Goal: Task Accomplishment & Management: Manage account settings

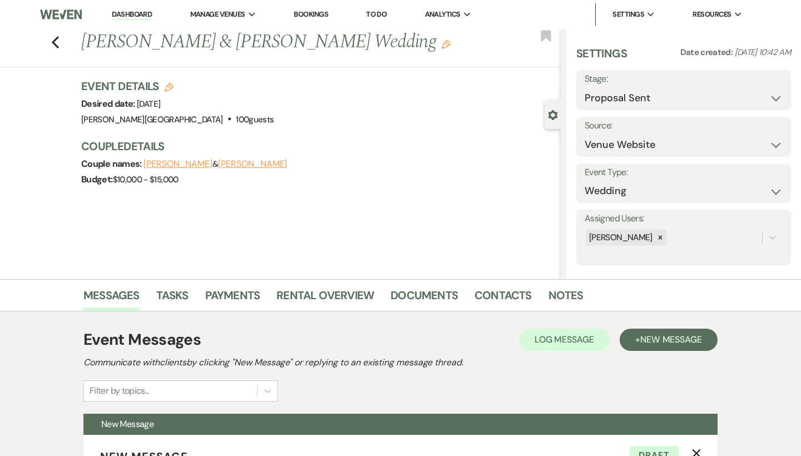
select select "6"
select select "5"
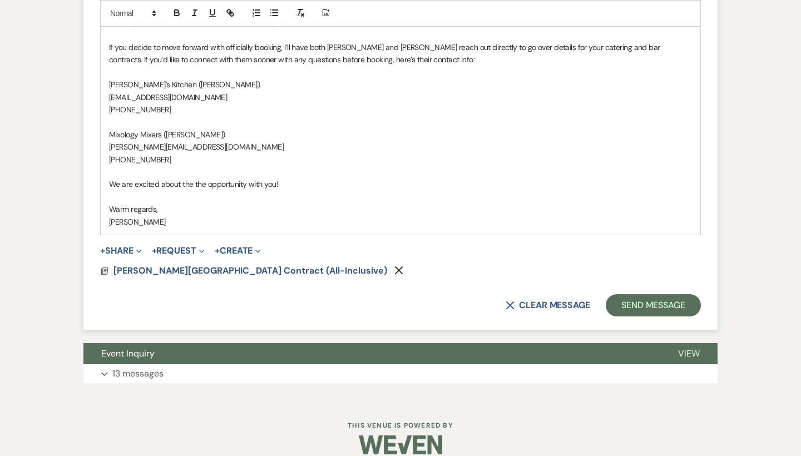
scroll to position [1003, 0]
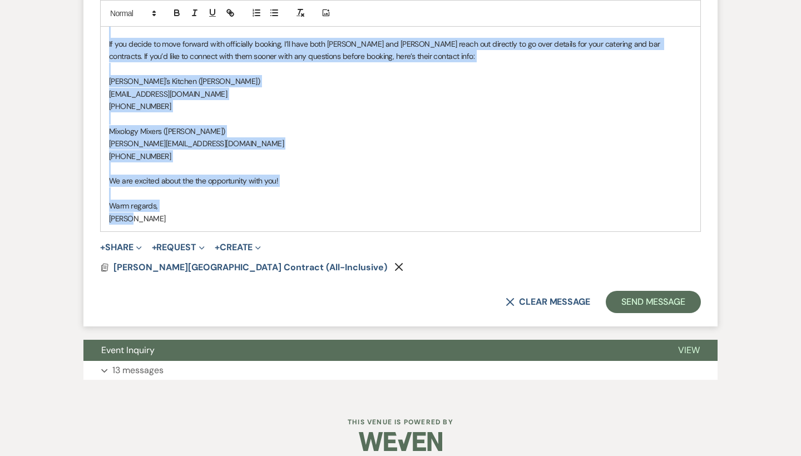
drag, startPoint x: 156, startPoint y: 211, endPoint x: 100, endPoint y: 25, distance: 194.4
click at [294, 125] on p "Mixology Mixers ([PERSON_NAME])" at bounding box center [400, 131] width 583 height 12
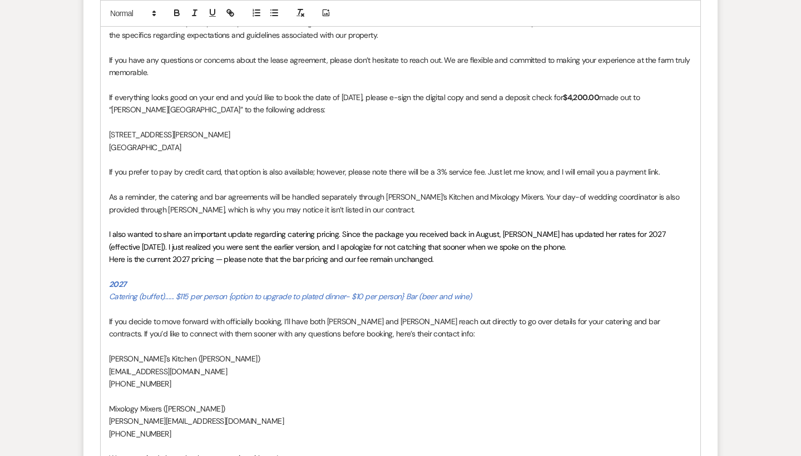
scroll to position [730, 0]
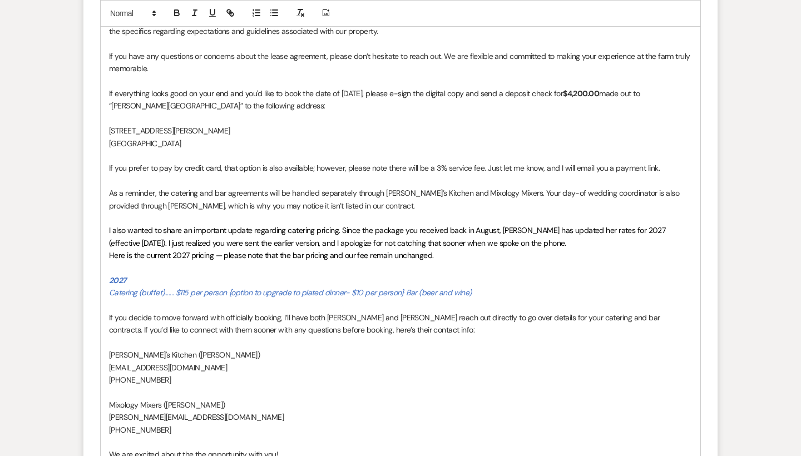
click at [112, 235] on span "I also wanted to share an important update regarding catering pricing. Since th…" at bounding box center [388, 236] width 558 height 22
click at [227, 236] on span "I also wanted to share an important update regarding catering pricing. Since th…" at bounding box center [388, 236] width 558 height 22
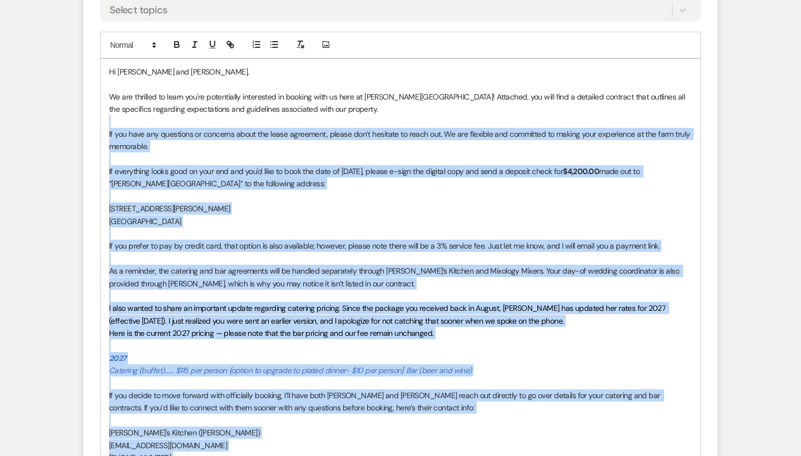
scroll to position [647, 0]
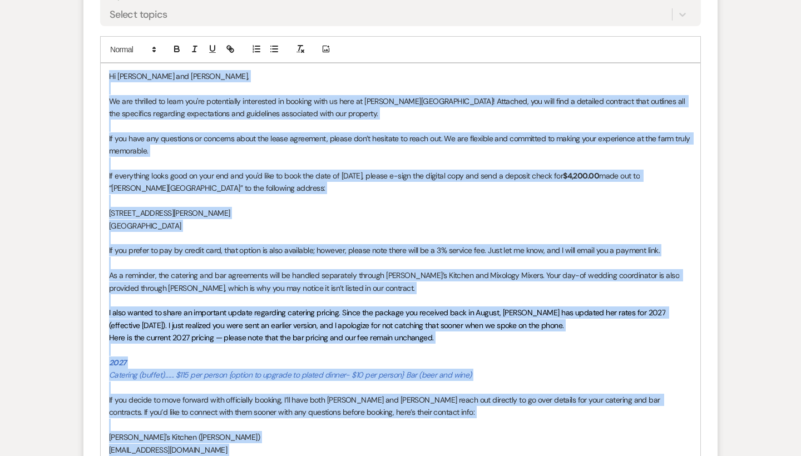
drag, startPoint x: 142, startPoint y: 349, endPoint x: 108, endPoint y: 78, distance: 272.9
click at [108, 78] on div "Hi Alex and Kelsea, We are thrilled to learn you're potentially interested in b…" at bounding box center [400, 325] width 599 height 524
copy div "Hi Alex and Kelsea, We are thrilled to learn you're potentially interested in b…"
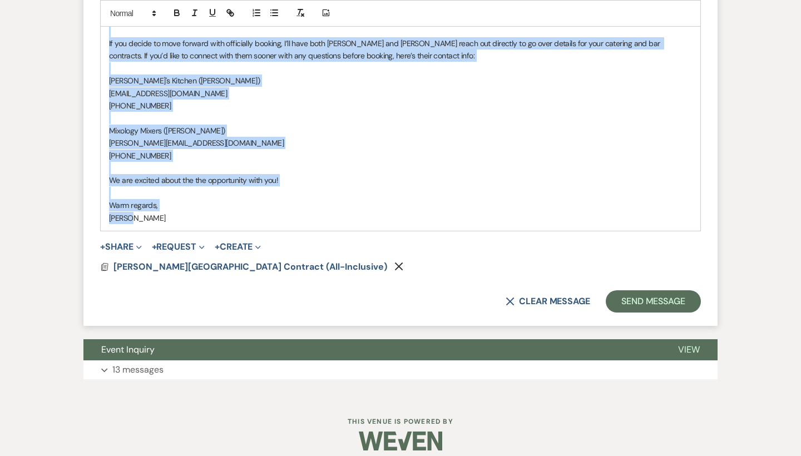
scroll to position [1003, 0]
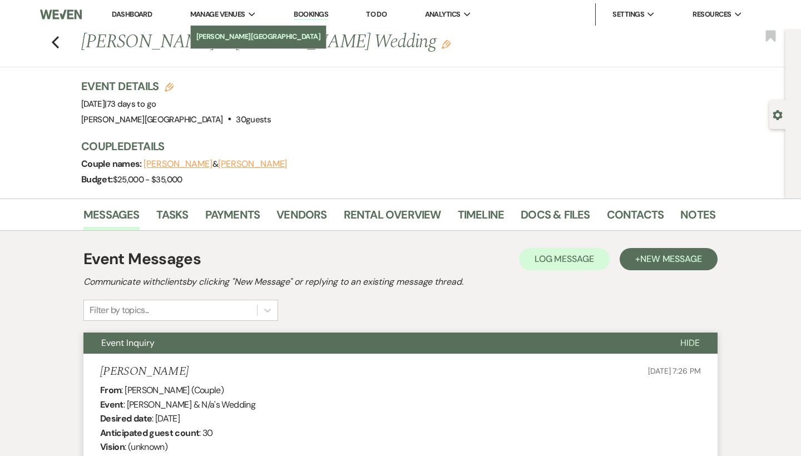
click at [220, 34] on li "[PERSON_NAME][GEOGRAPHIC_DATA]" at bounding box center [258, 36] width 125 height 11
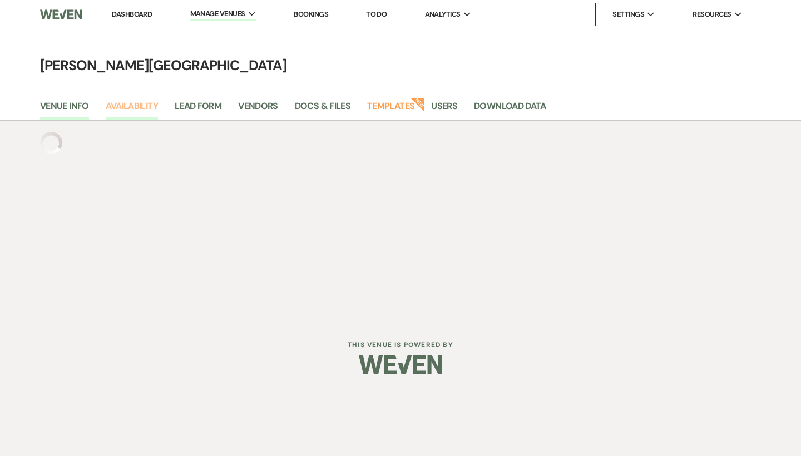
click at [147, 107] on link "Availability" at bounding box center [132, 109] width 52 height 21
select select "3"
select select "2026"
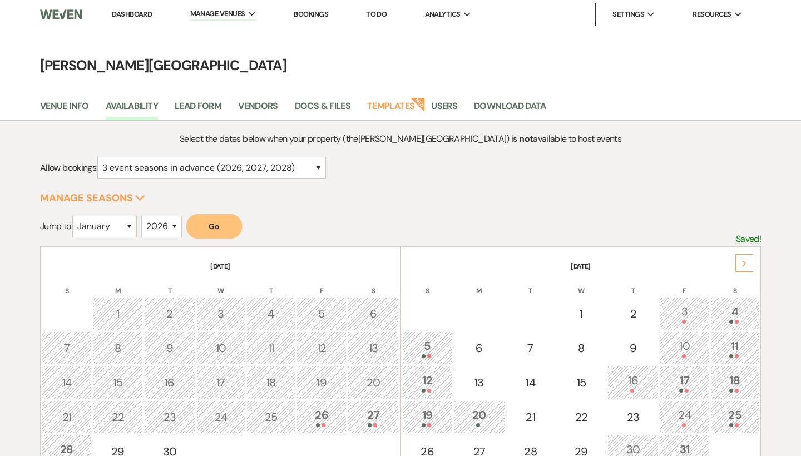
click at [744, 261] on use at bounding box center [744, 263] width 4 height 6
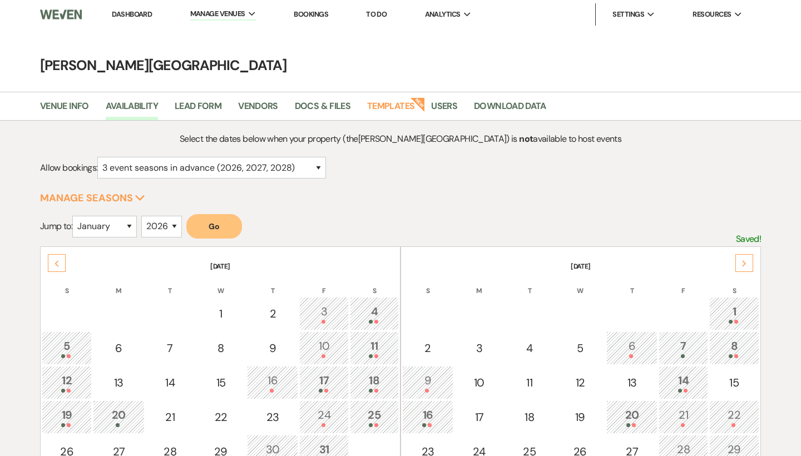
click at [744, 261] on use at bounding box center [744, 263] width 4 height 6
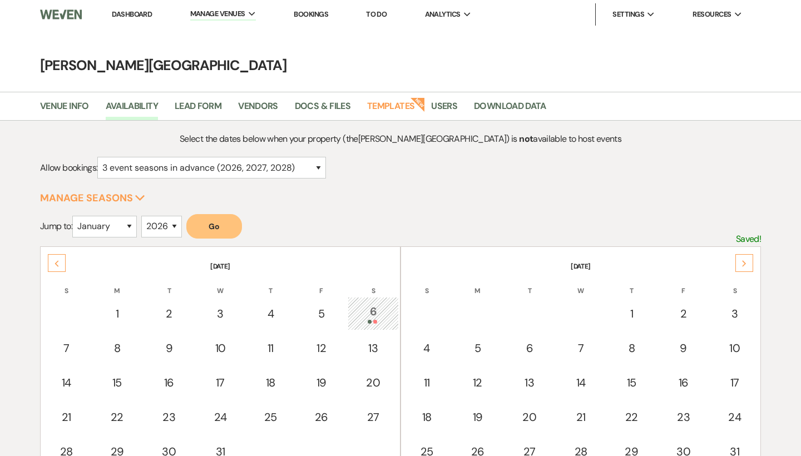
click at [744, 261] on use at bounding box center [744, 263] width 4 height 6
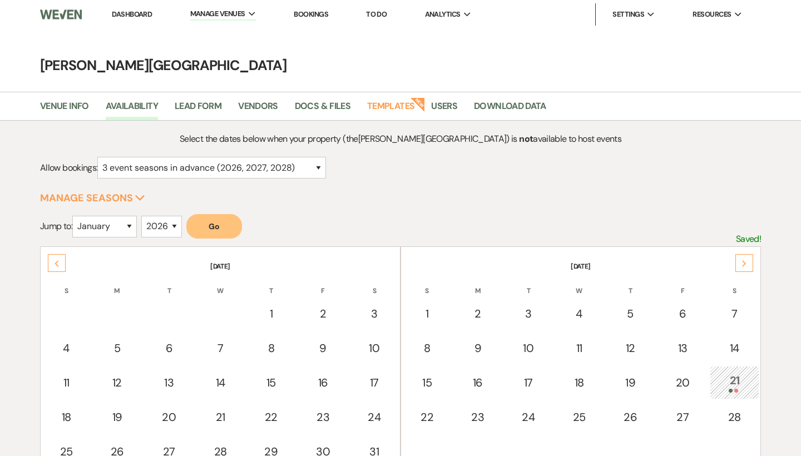
click at [744, 261] on use at bounding box center [744, 263] width 4 height 6
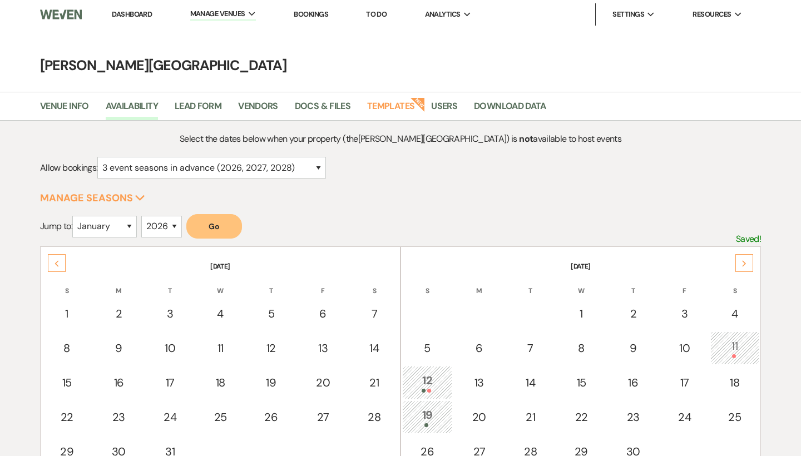
click at [744, 261] on use at bounding box center [744, 263] width 4 height 6
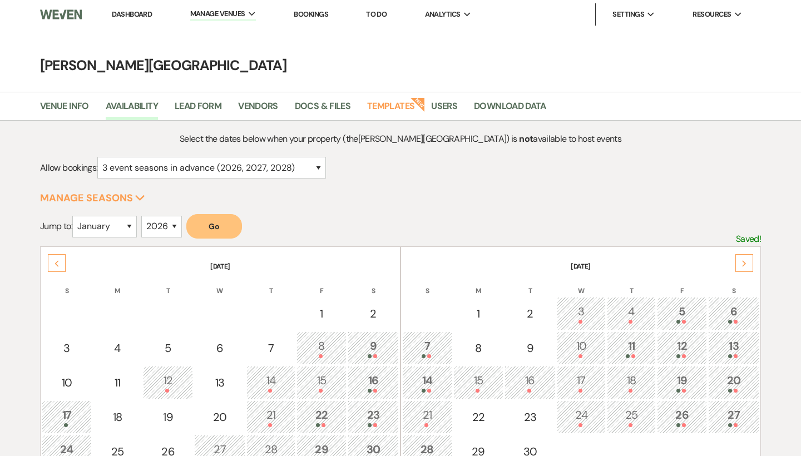
click at [744, 261] on use at bounding box center [744, 263] width 4 height 6
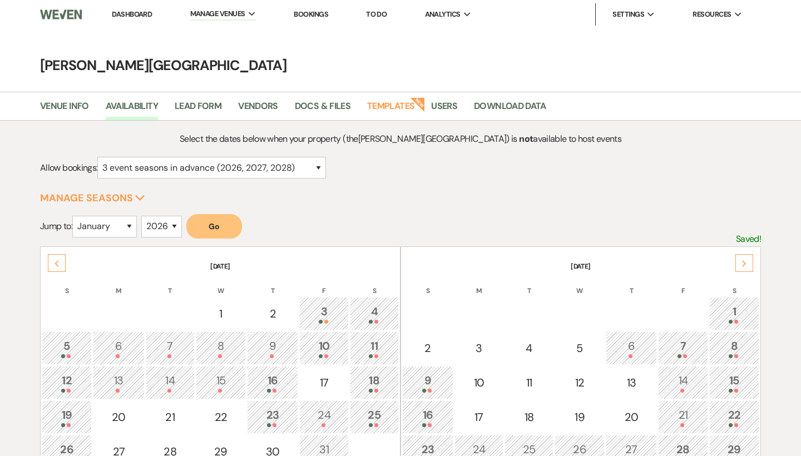
click at [744, 261] on use at bounding box center [744, 263] width 4 height 6
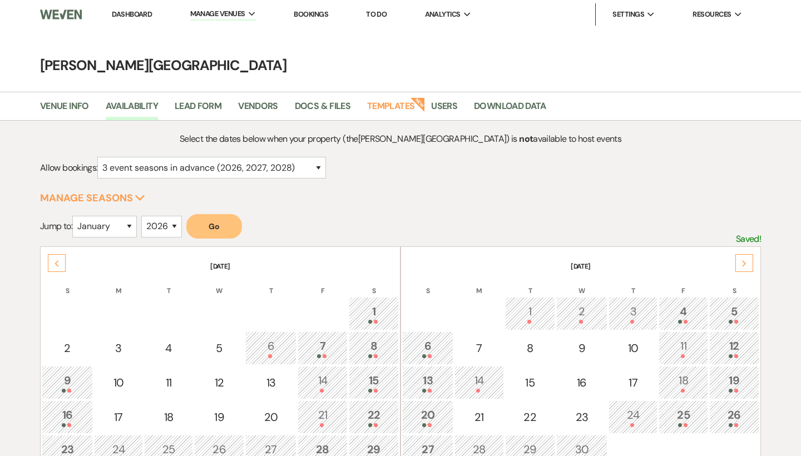
click at [744, 261] on use at bounding box center [744, 263] width 4 height 6
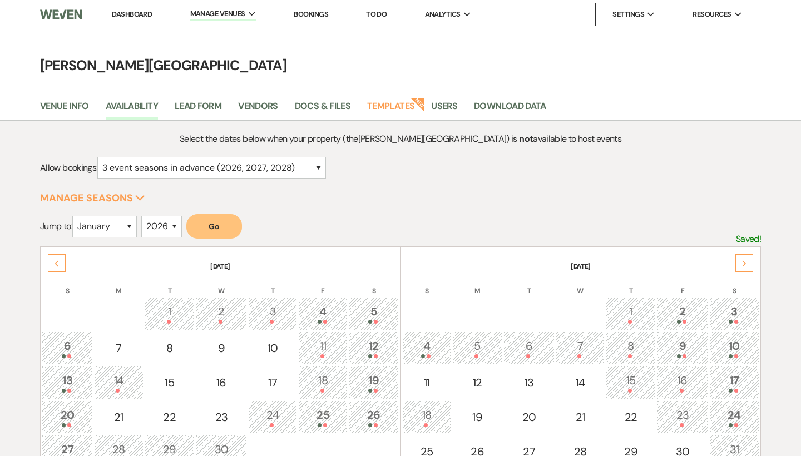
click at [744, 261] on use at bounding box center [744, 263] width 4 height 6
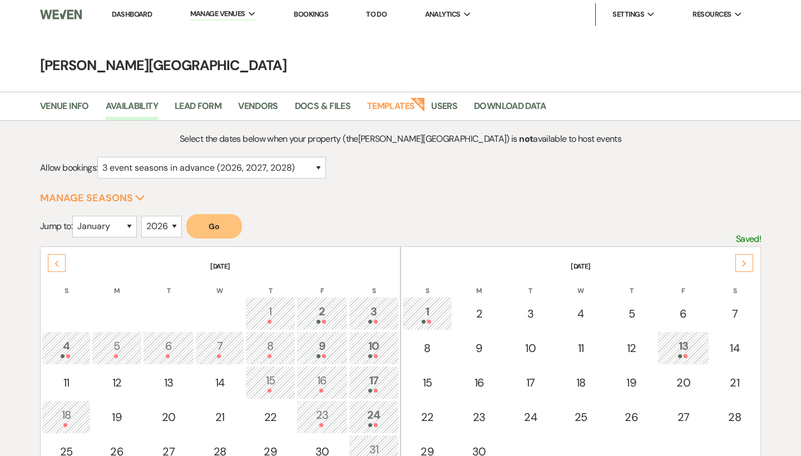
click at [57, 259] on div "Previous" at bounding box center [57, 263] width 18 height 18
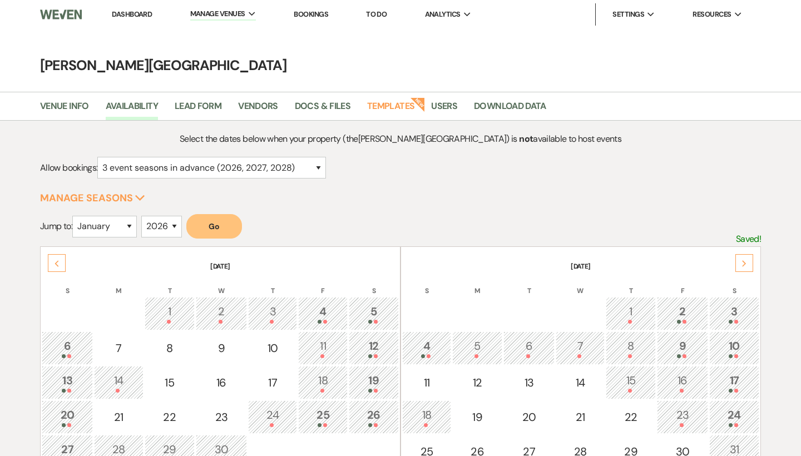
click at [738, 267] on div "Next" at bounding box center [744, 263] width 18 height 18
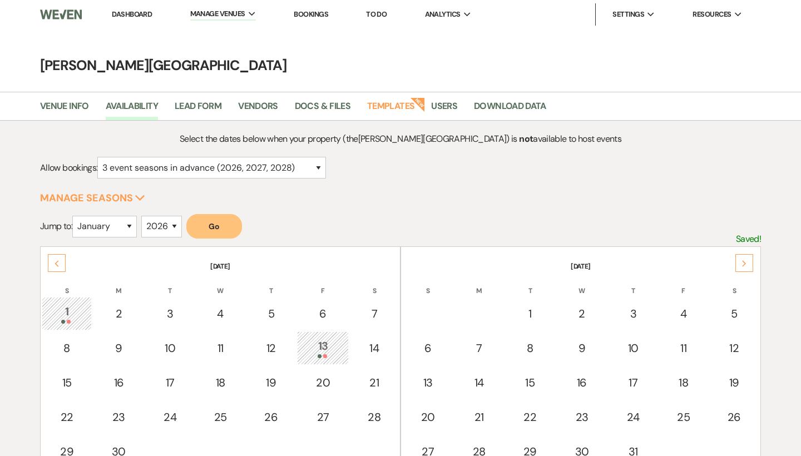
click at [738, 267] on div "Next" at bounding box center [744, 263] width 18 height 18
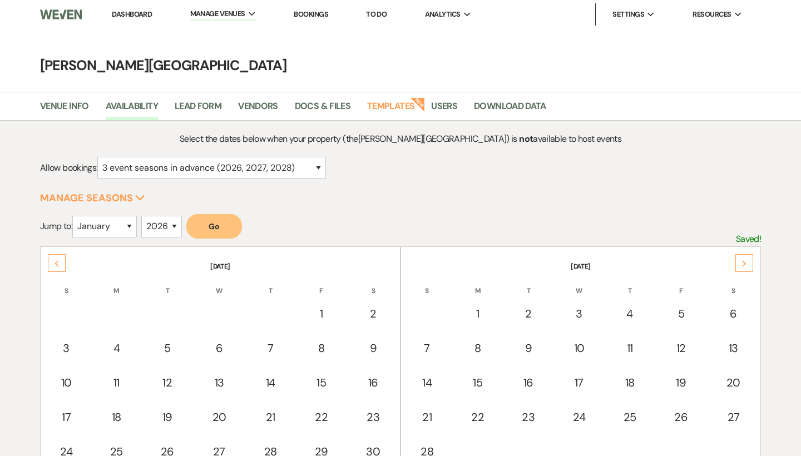
click at [738, 267] on div "Next" at bounding box center [744, 263] width 18 height 18
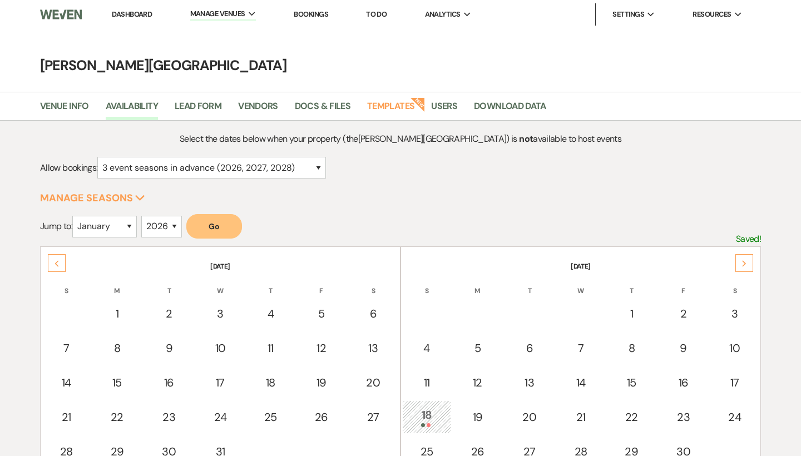
click at [738, 267] on div "Next" at bounding box center [744, 263] width 18 height 18
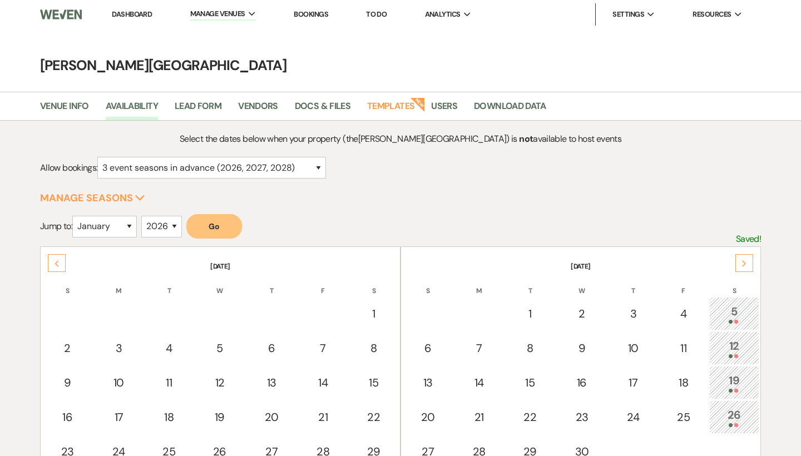
click at [738, 267] on div "Next" at bounding box center [744, 263] width 18 height 18
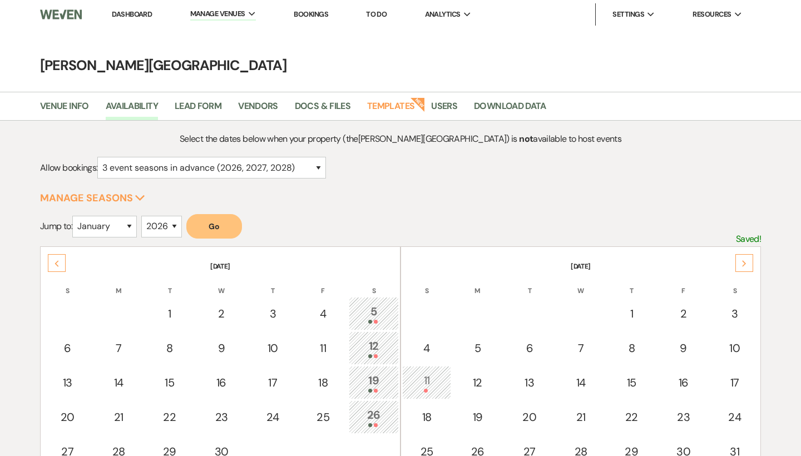
click at [738, 267] on div "Next" at bounding box center [744, 263] width 18 height 18
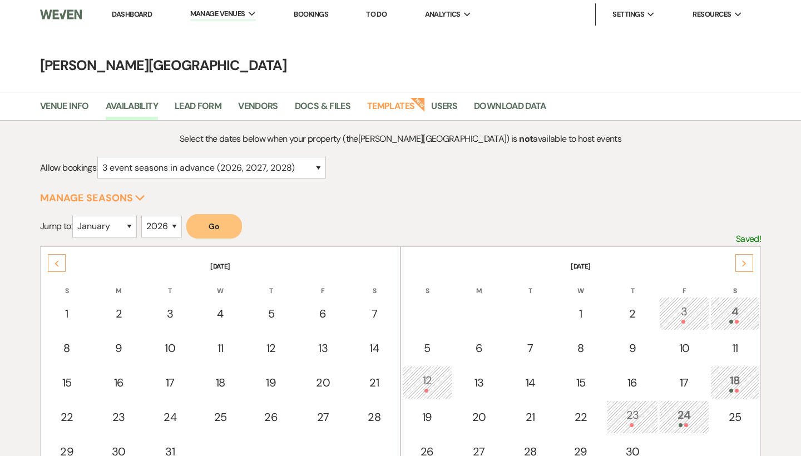
click at [58, 261] on icon "Previous" at bounding box center [57, 263] width 6 height 7
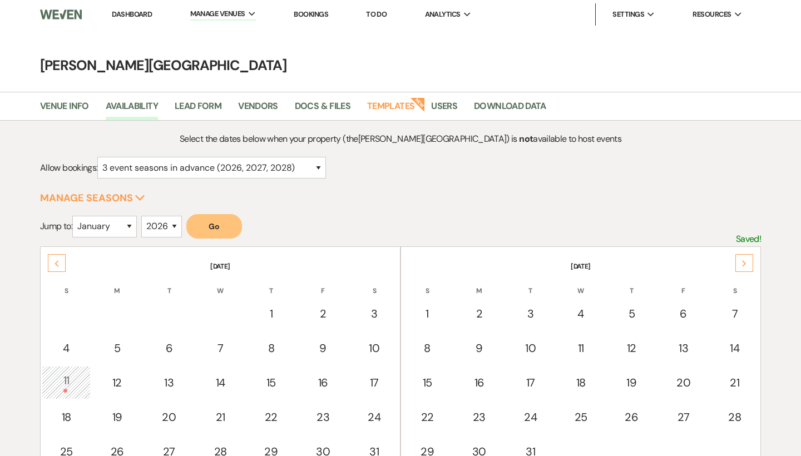
click at [58, 261] on use at bounding box center [57, 263] width 4 height 6
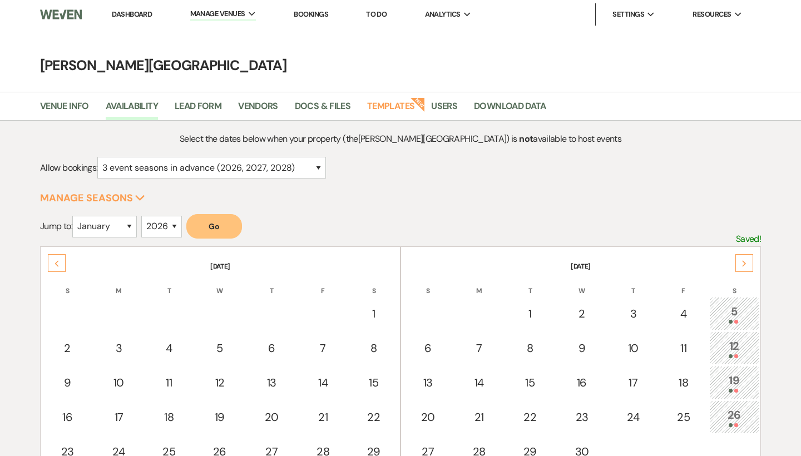
click at [58, 261] on use at bounding box center [57, 263] width 4 height 6
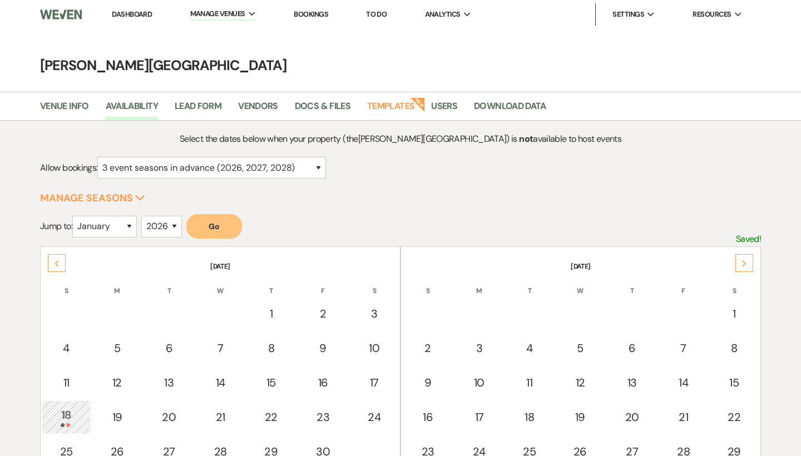
click at [58, 261] on use at bounding box center [57, 263] width 4 height 6
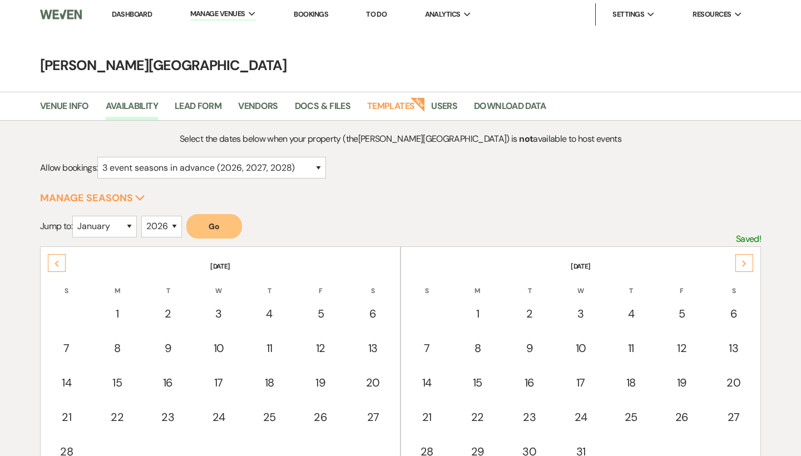
click at [58, 261] on use at bounding box center [57, 263] width 4 height 6
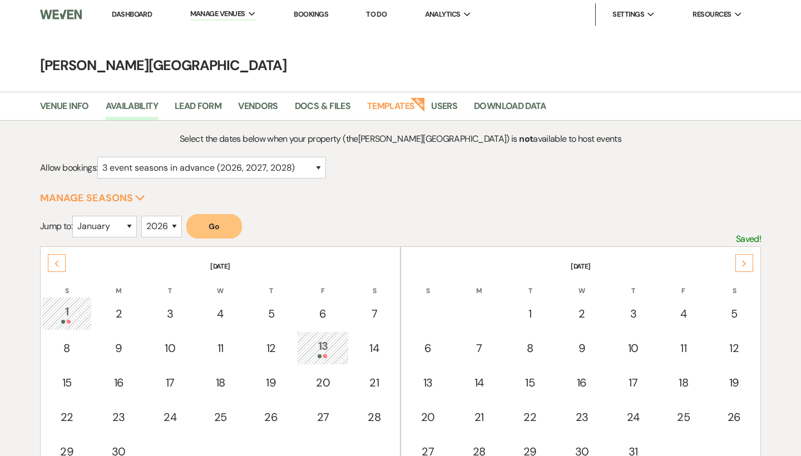
click at [58, 261] on use at bounding box center [57, 263] width 4 height 6
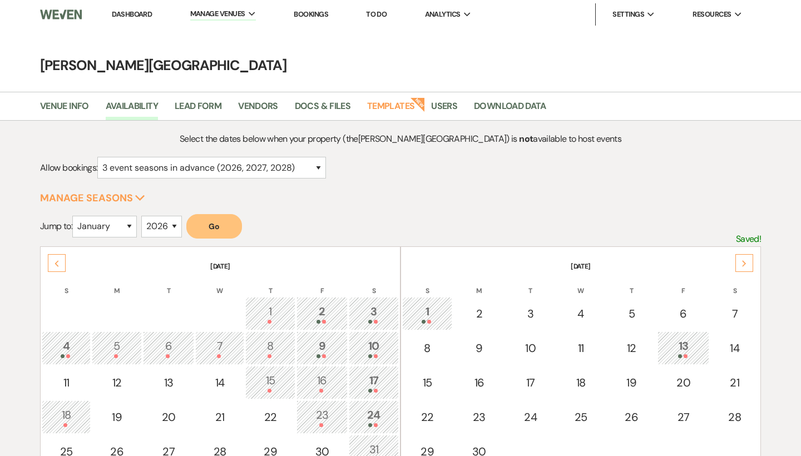
click at [136, 16] on link "Dashboard" at bounding box center [132, 13] width 40 height 9
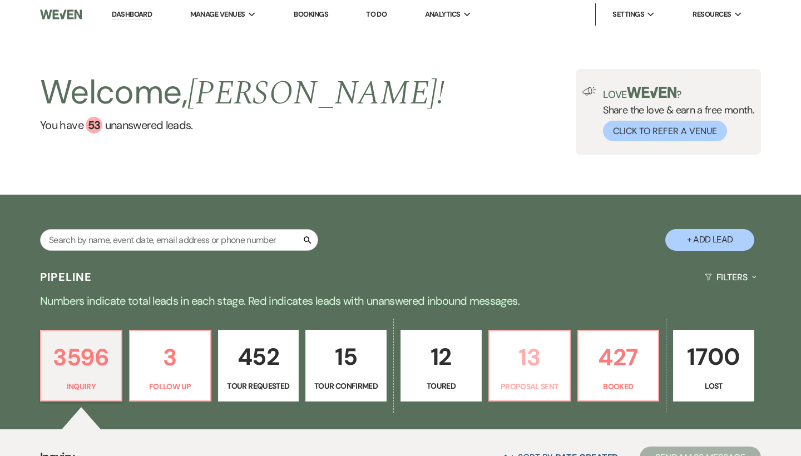
click at [538, 346] on p "13" at bounding box center [529, 357] width 67 height 37
select select "6"
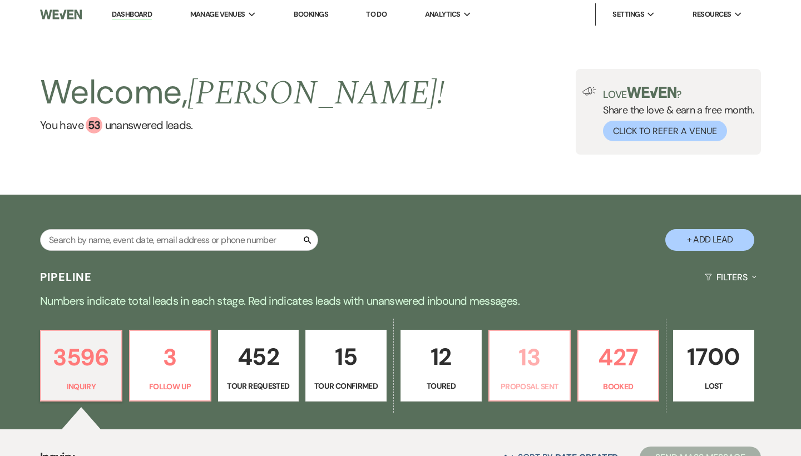
select select "6"
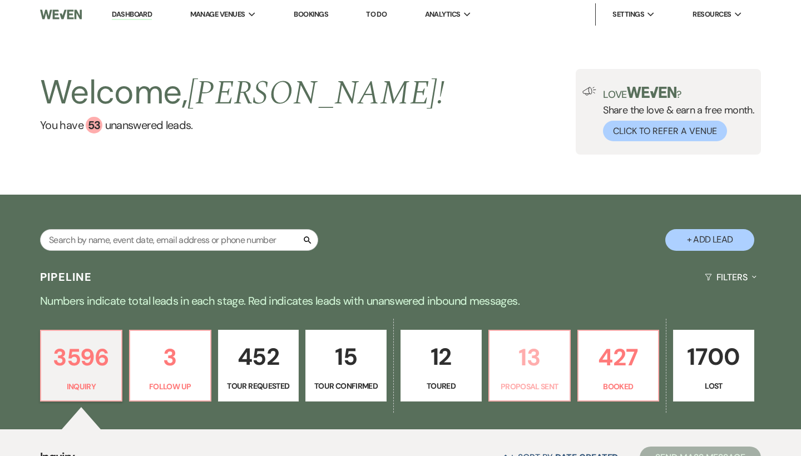
select select "6"
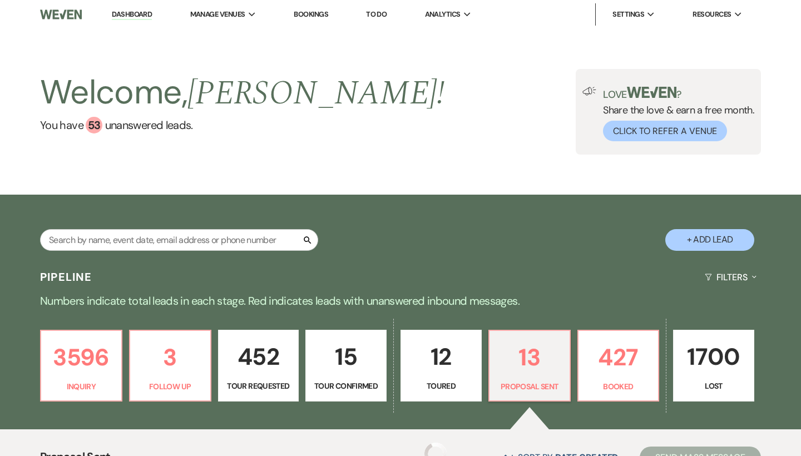
select select "6"
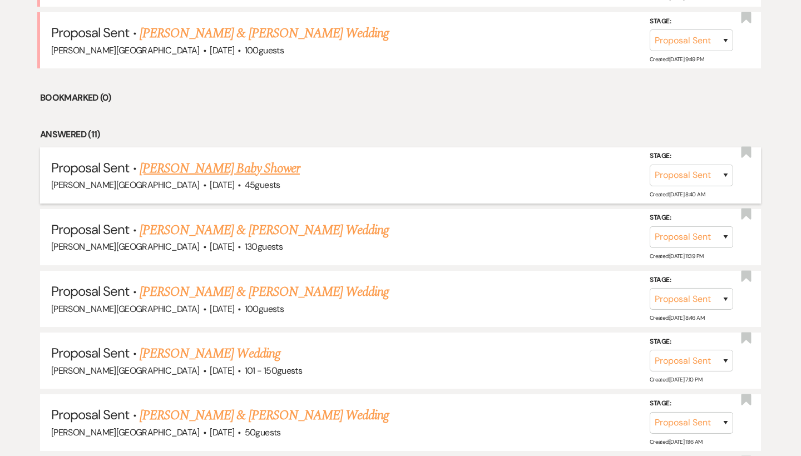
scroll to position [551, 0]
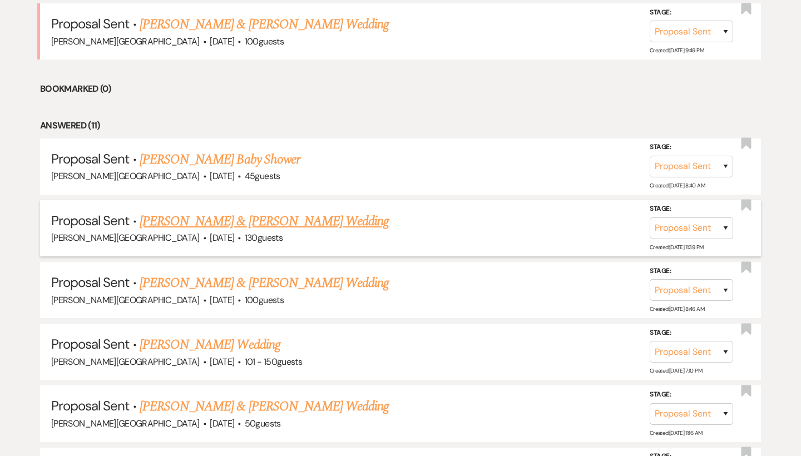
click at [275, 215] on link "[PERSON_NAME] & [PERSON_NAME] Wedding" at bounding box center [264, 221] width 249 height 20
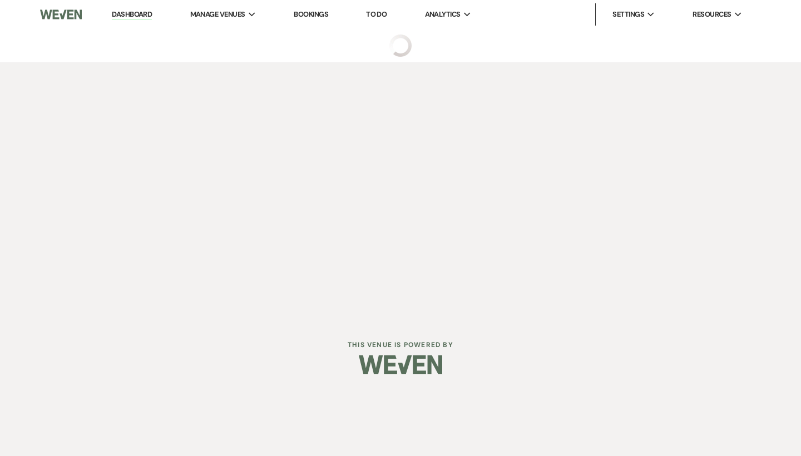
select select "6"
select select "5"
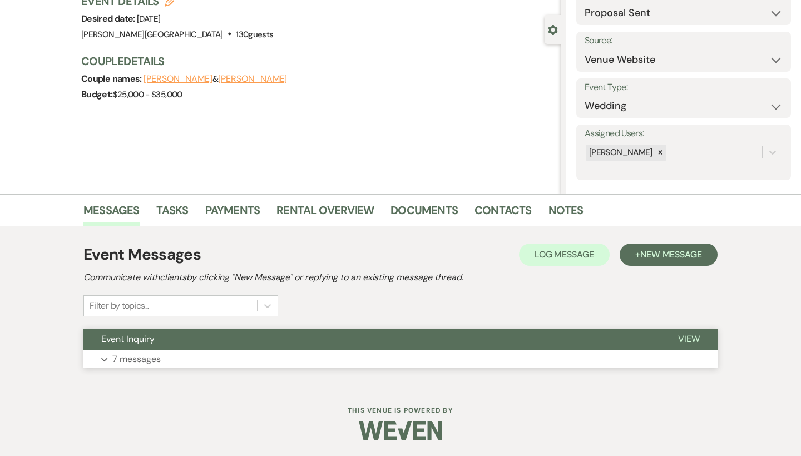
click at [386, 337] on button "Event Inquiry" at bounding box center [371, 339] width 577 height 21
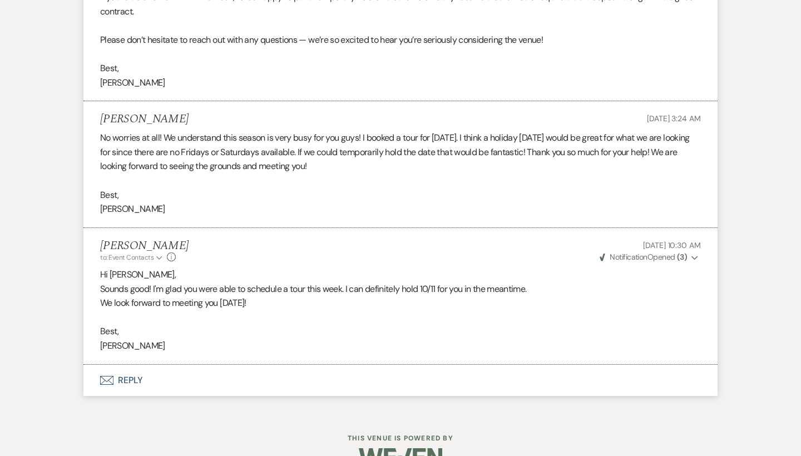
scroll to position [1539, 0]
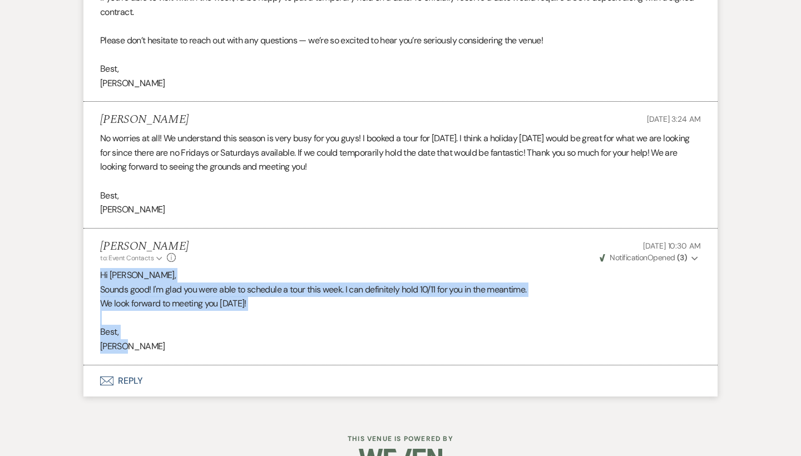
drag, startPoint x: 130, startPoint y: 320, endPoint x: 98, endPoint y: 246, distance: 80.8
click at [98, 246] on li "[PERSON_NAME] to: Event Contacts Expand Info [DATE] 10:30 AM Weven Check Notifi…" at bounding box center [400, 297] width 634 height 137
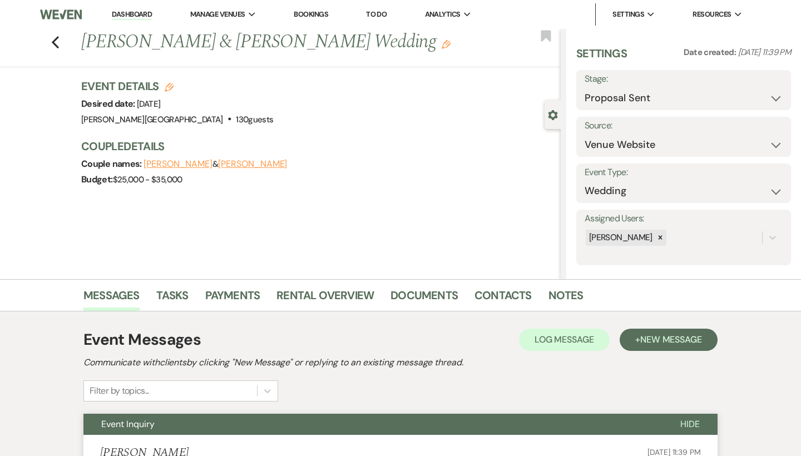
scroll to position [0, 0]
click at [53, 44] on icon "Previous" at bounding box center [55, 42] width 8 height 13
select select "6"
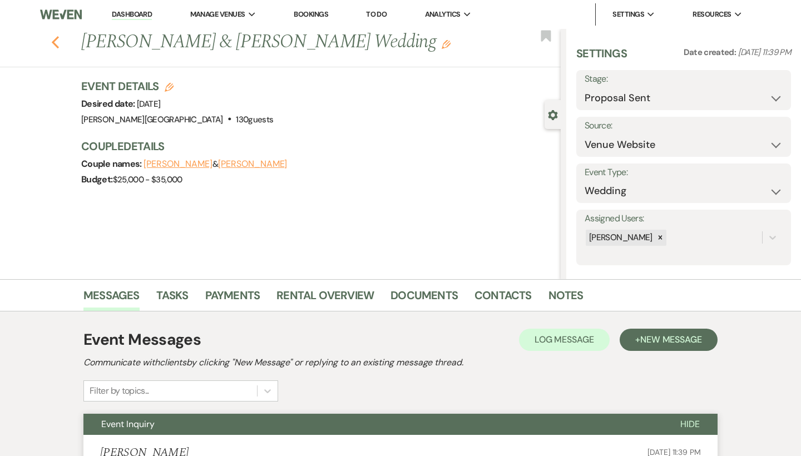
select select "6"
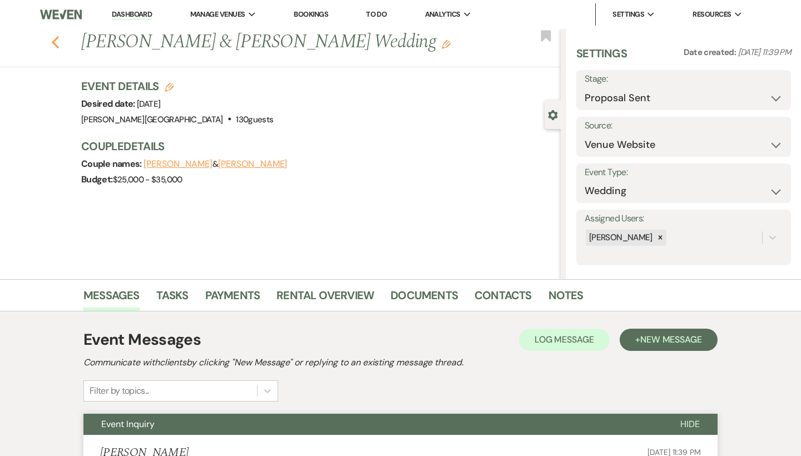
select select "6"
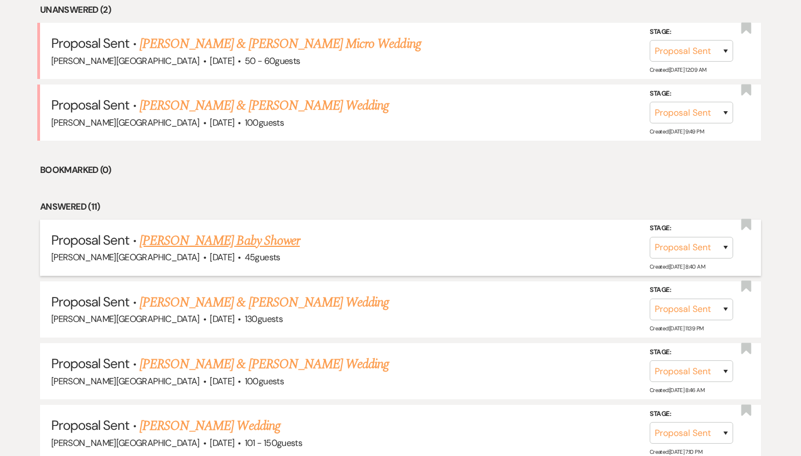
scroll to position [321, 0]
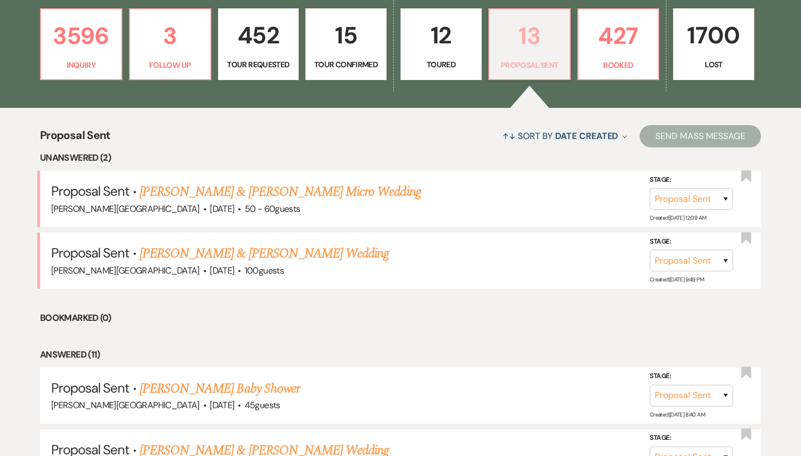
click at [512, 51] on p "13" at bounding box center [529, 35] width 67 height 37
click at [293, 253] on link "[PERSON_NAME] & [PERSON_NAME] Wedding" at bounding box center [264, 254] width 249 height 20
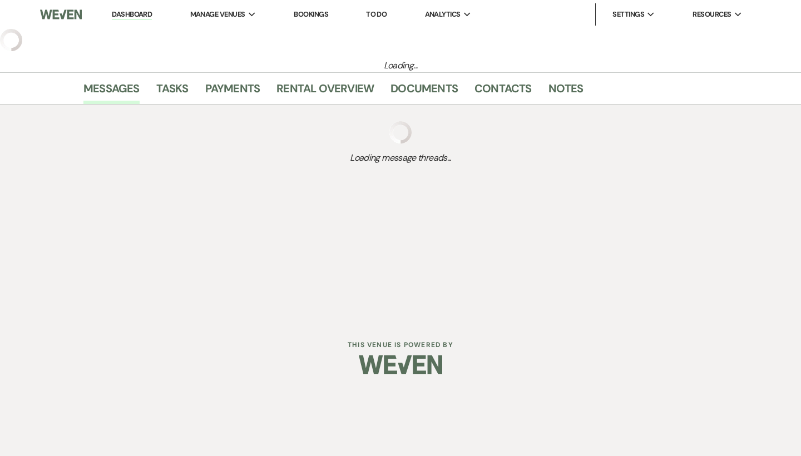
select select "6"
select select "5"
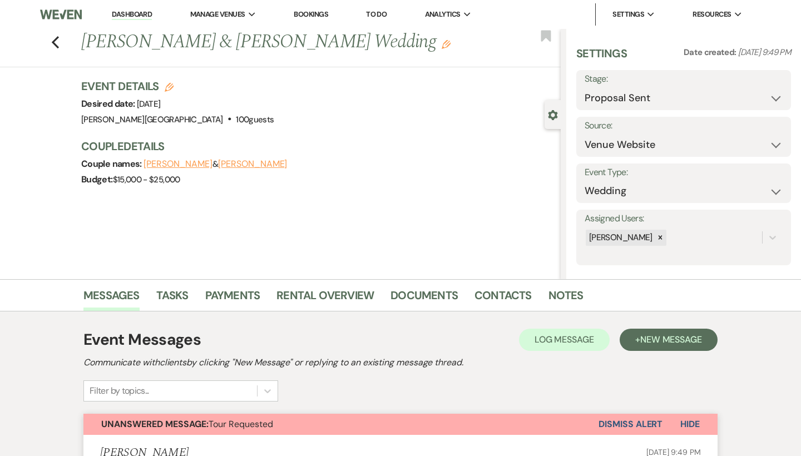
click at [170, 86] on icon "Edit" at bounding box center [169, 87] width 9 height 9
select select "84"
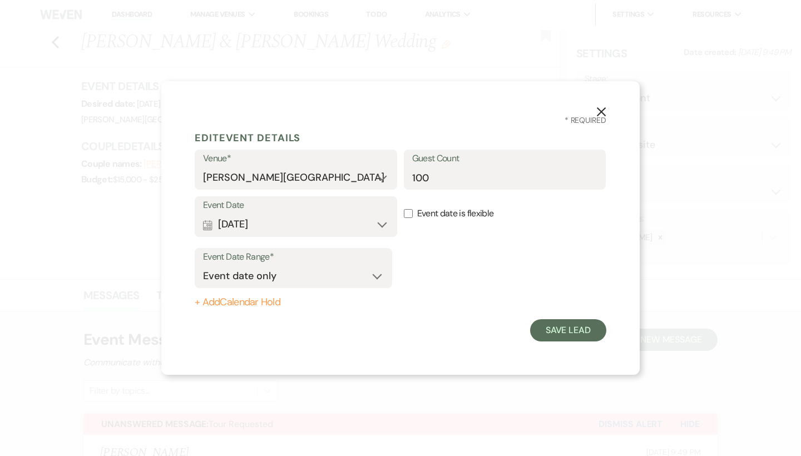
click at [383, 220] on button "Calendar [DATE] Expand" at bounding box center [296, 225] width 186 height 22
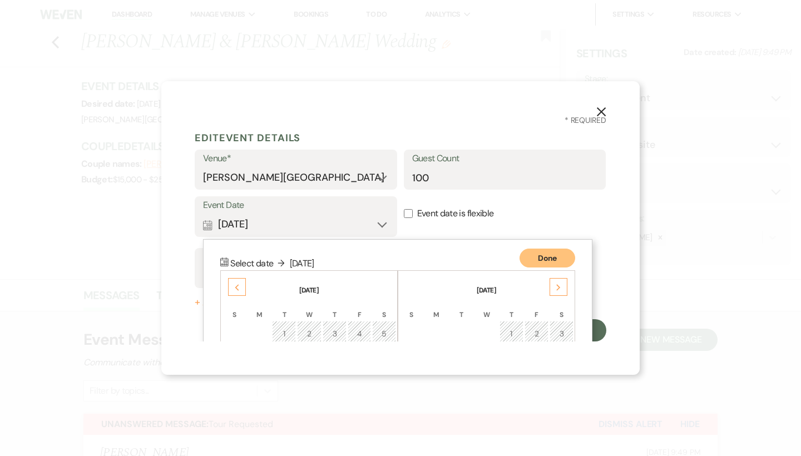
scroll to position [142, 0]
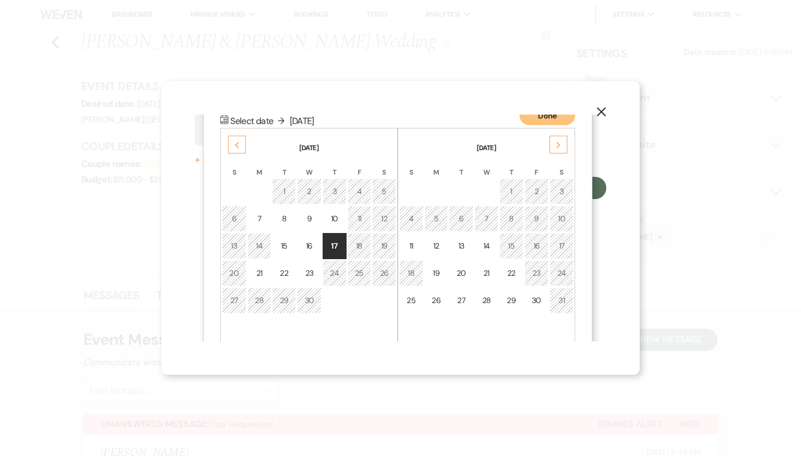
click at [552, 145] on div "Next" at bounding box center [558, 145] width 18 height 18
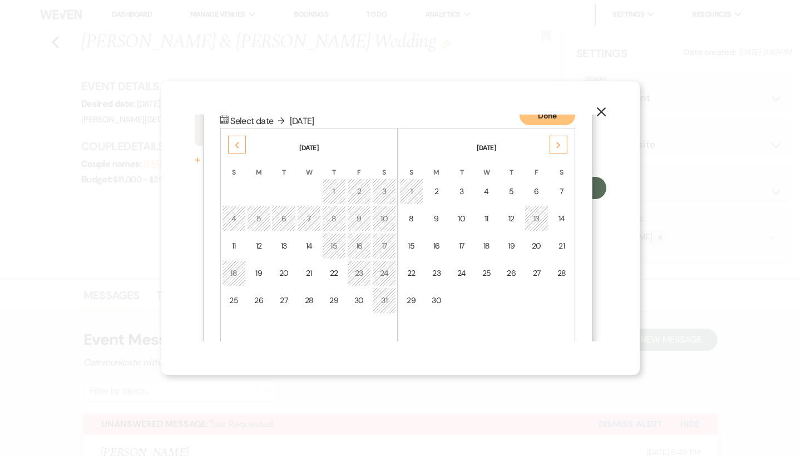
click at [552, 145] on div "Next" at bounding box center [558, 145] width 18 height 18
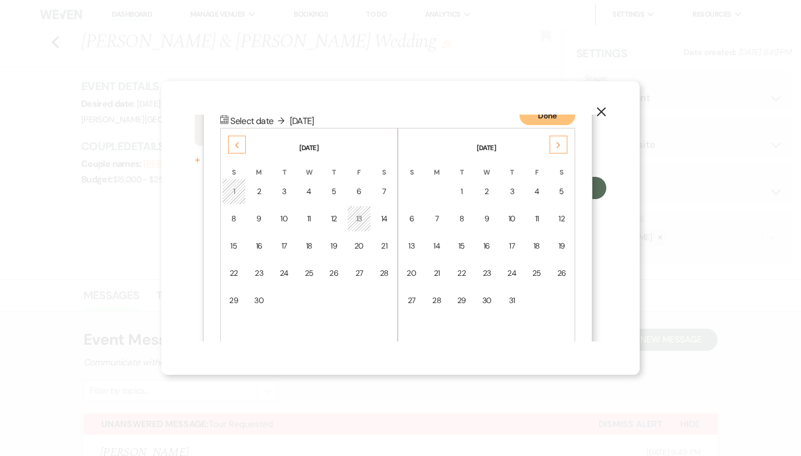
click at [552, 145] on div "Next" at bounding box center [558, 145] width 18 height 18
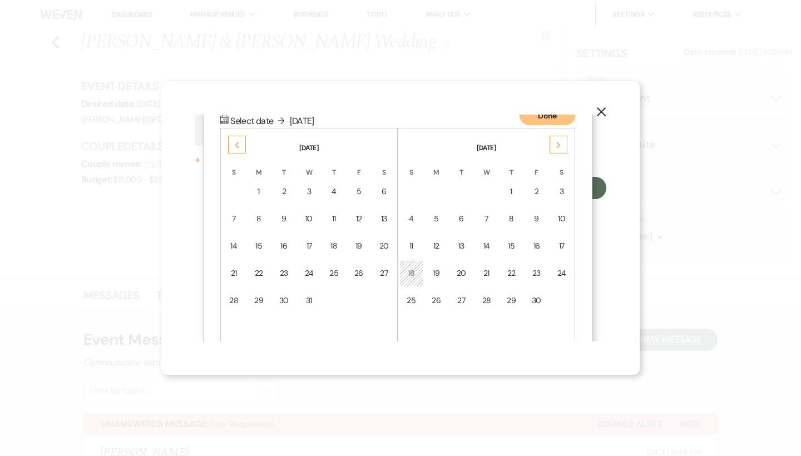
click at [552, 145] on div "Next" at bounding box center [558, 145] width 18 height 18
click at [416, 245] on td "12" at bounding box center [411, 246] width 24 height 26
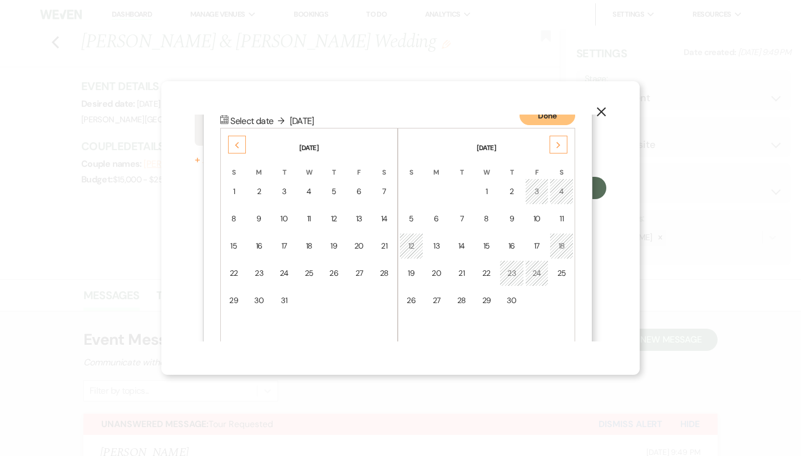
scroll to position [0, 0]
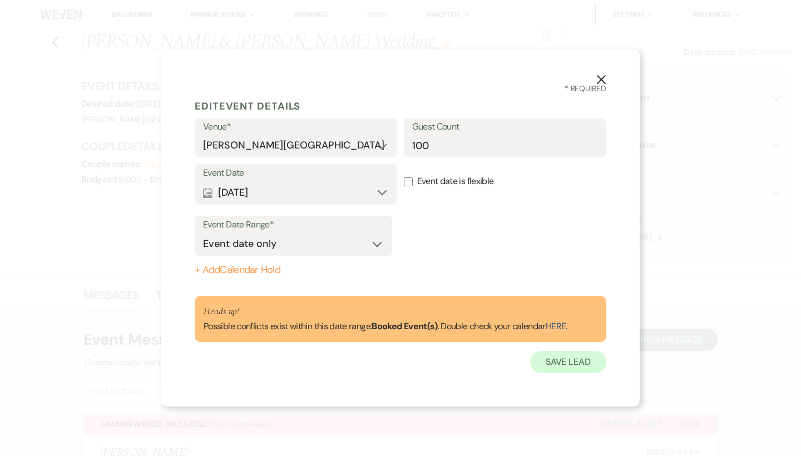
click at [547, 363] on button "Save Lead" at bounding box center [568, 362] width 76 height 22
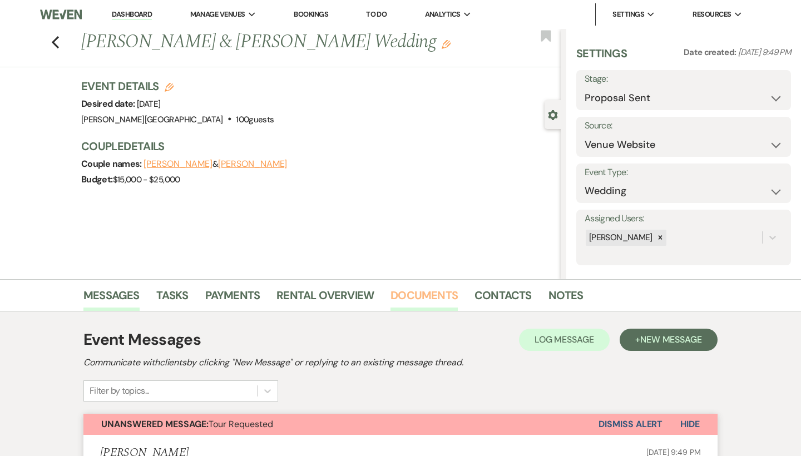
click at [430, 291] on link "Documents" at bounding box center [423, 298] width 67 height 24
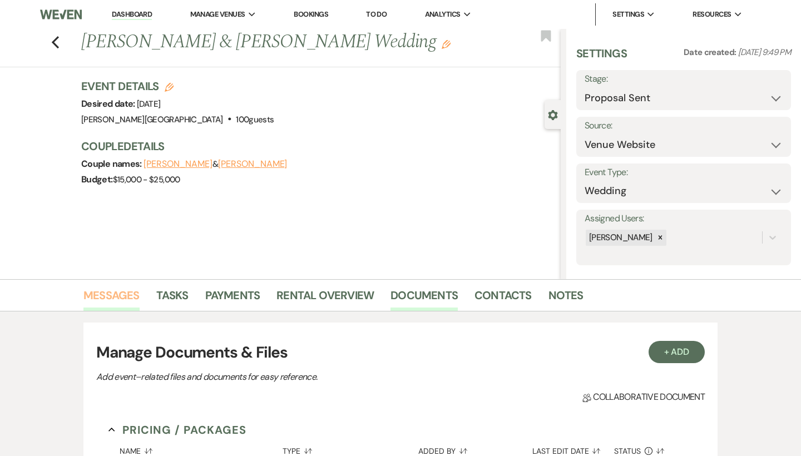
click at [113, 295] on link "Messages" at bounding box center [111, 298] width 56 height 24
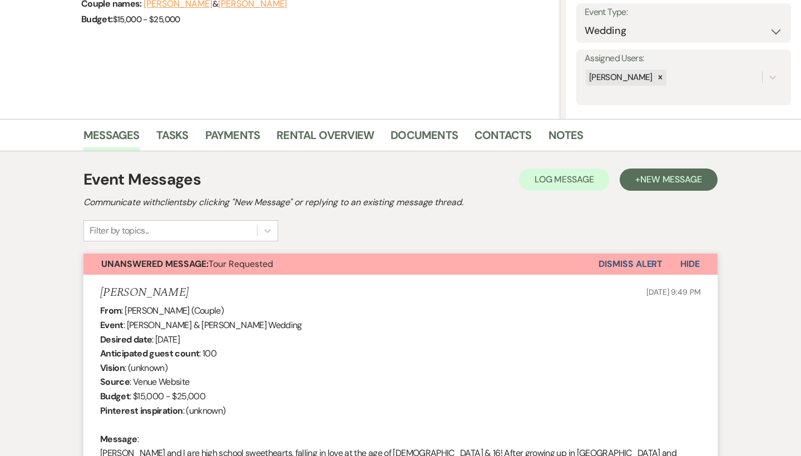
scroll to position [202, 0]
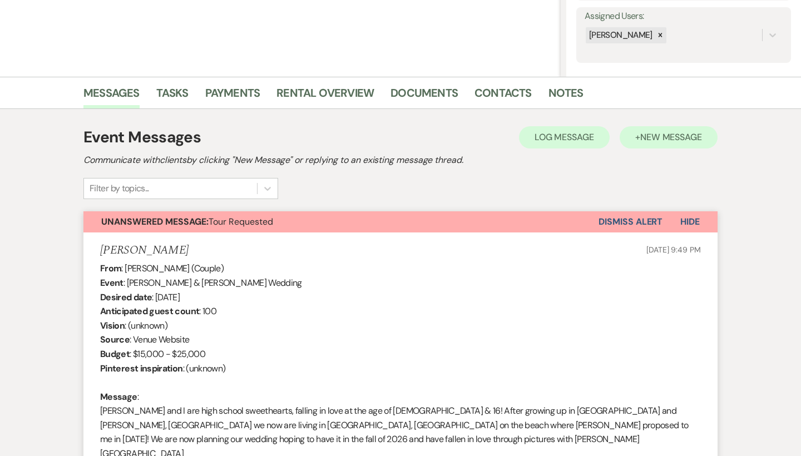
click at [654, 137] on span "New Message" at bounding box center [671, 137] width 62 height 12
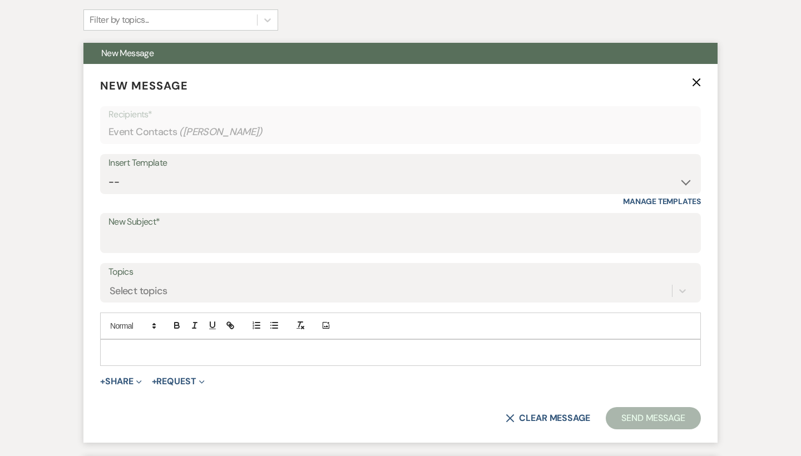
scroll to position [409, 0]
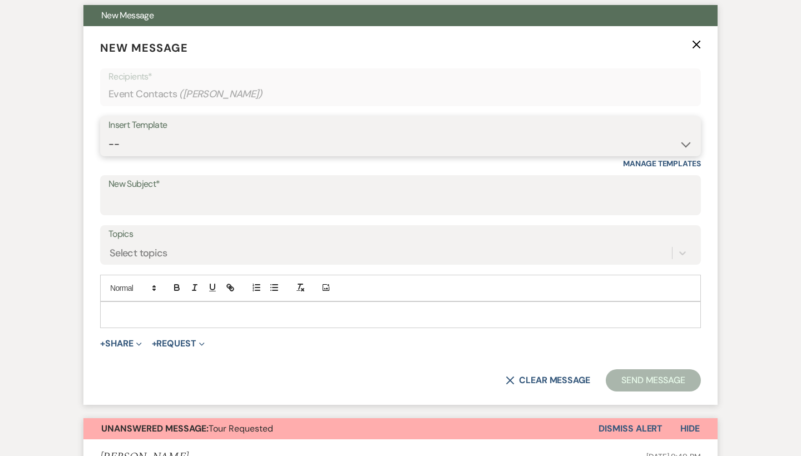
select select "4823"
type input "Contract"
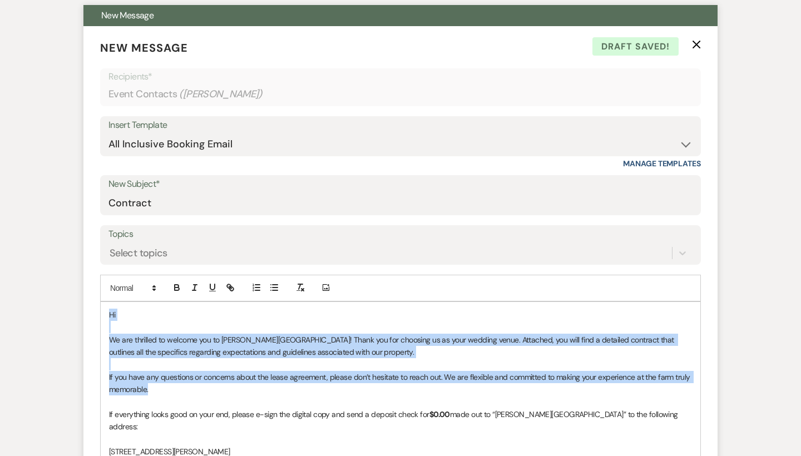
drag, startPoint x: 161, startPoint y: 388, endPoint x: 106, endPoint y: 313, distance: 92.8
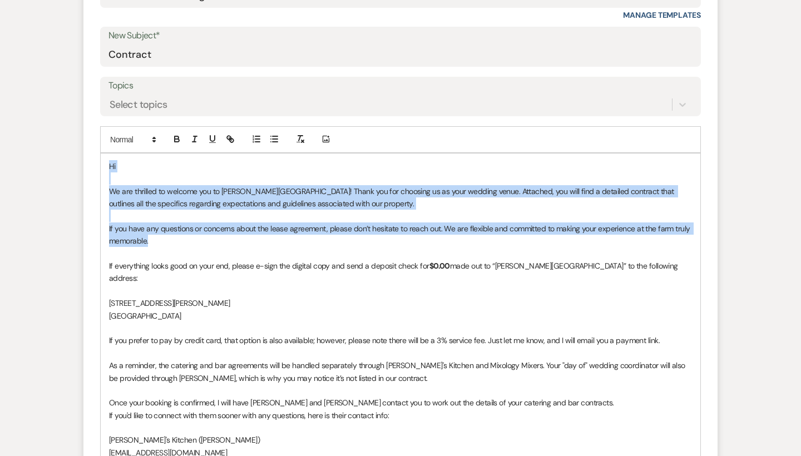
scroll to position [676, 0]
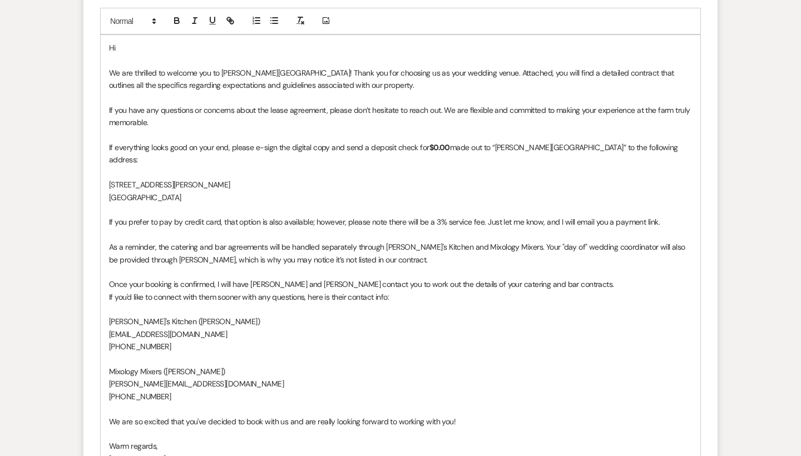
click at [234, 353] on p at bounding box center [400, 359] width 583 height 12
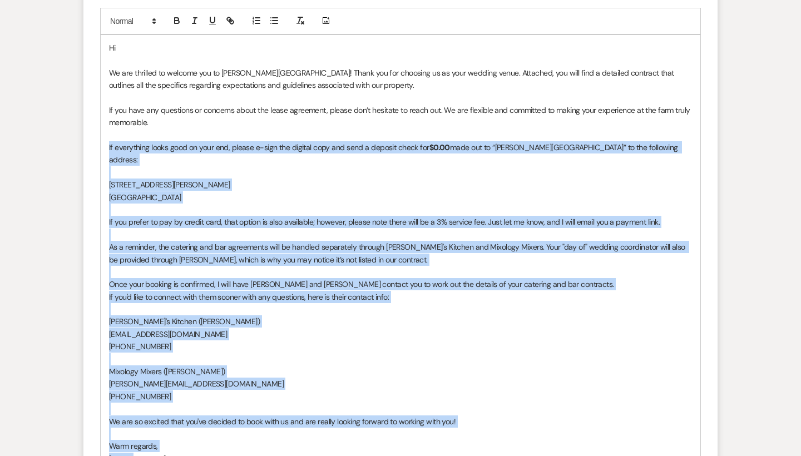
drag, startPoint x: 153, startPoint y: 439, endPoint x: 98, endPoint y: 141, distance: 303.6
click at [98, 141] on form "New Message X Draft Recipients* Event Contacts ( [PERSON_NAME] ) Insert Templat…" at bounding box center [400, 154] width 634 height 790
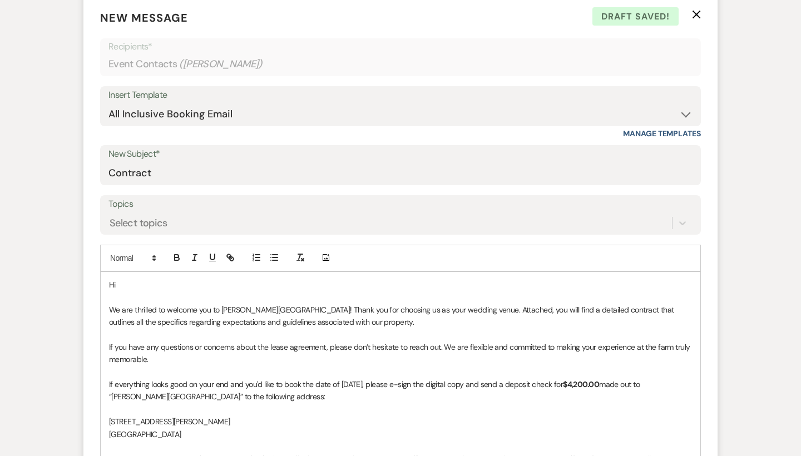
scroll to position [463, 0]
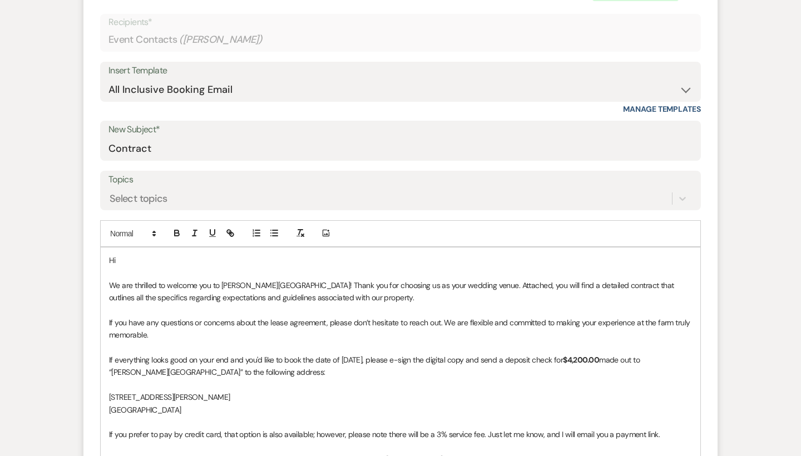
click at [133, 261] on p "Hi" at bounding box center [400, 260] width 583 height 12
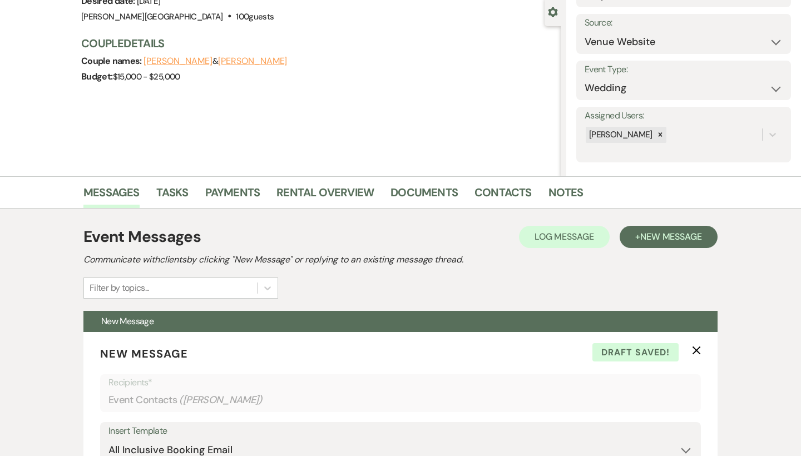
scroll to position [106, 0]
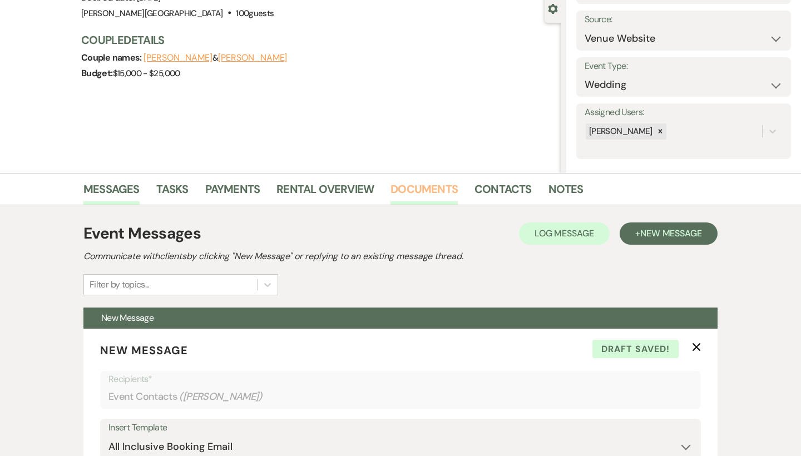
click at [419, 186] on link "Documents" at bounding box center [423, 192] width 67 height 24
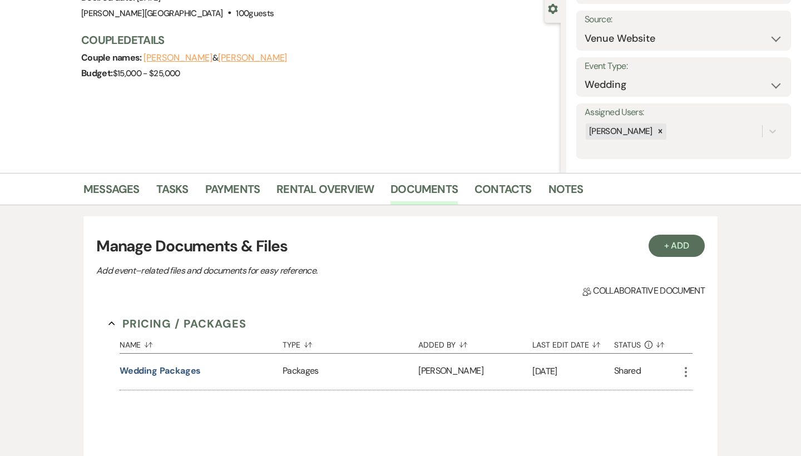
scroll to position [200, 0]
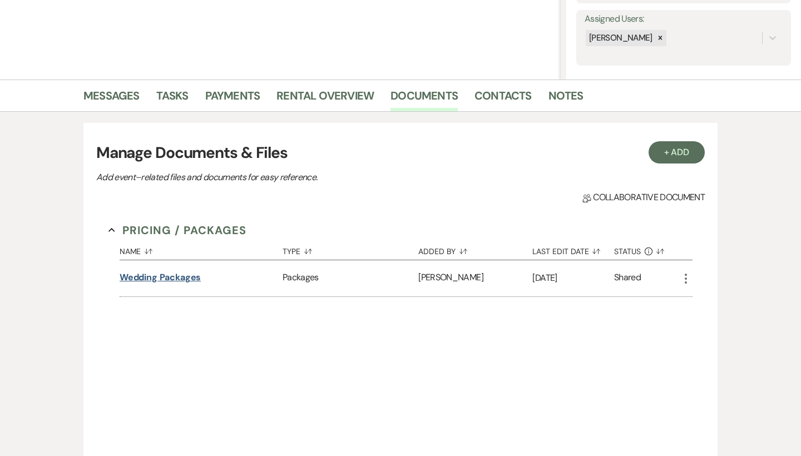
click at [191, 277] on button "Wedding Packages" at bounding box center [161, 277] width 82 height 13
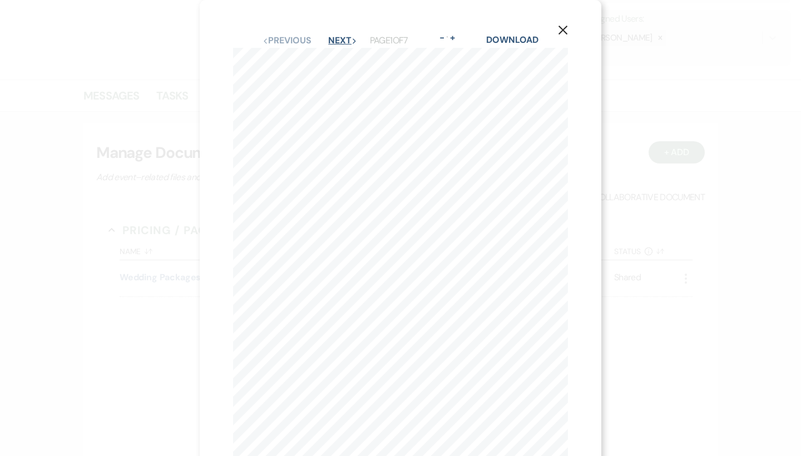
click at [328, 38] on button "Next Next" at bounding box center [342, 40] width 29 height 9
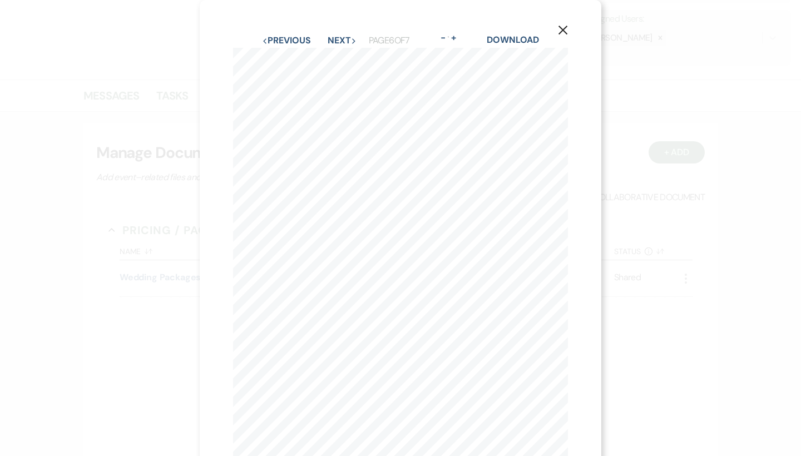
click at [564, 31] on use "button" at bounding box center [562, 30] width 9 height 9
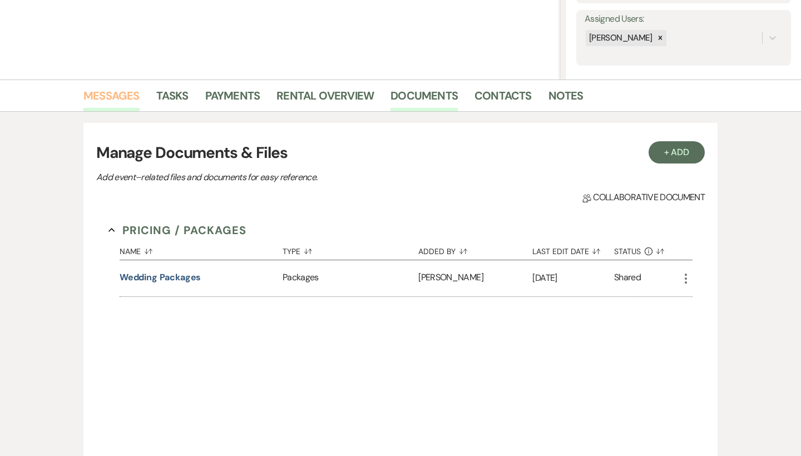
click at [108, 96] on link "Messages" at bounding box center [111, 99] width 56 height 24
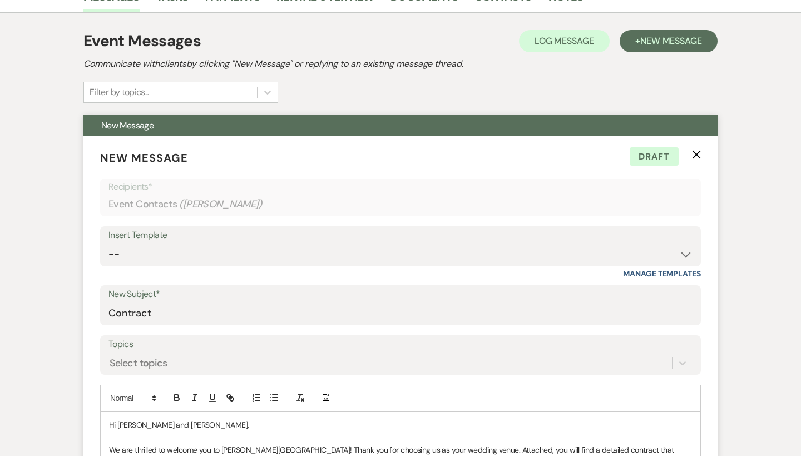
scroll to position [171, 0]
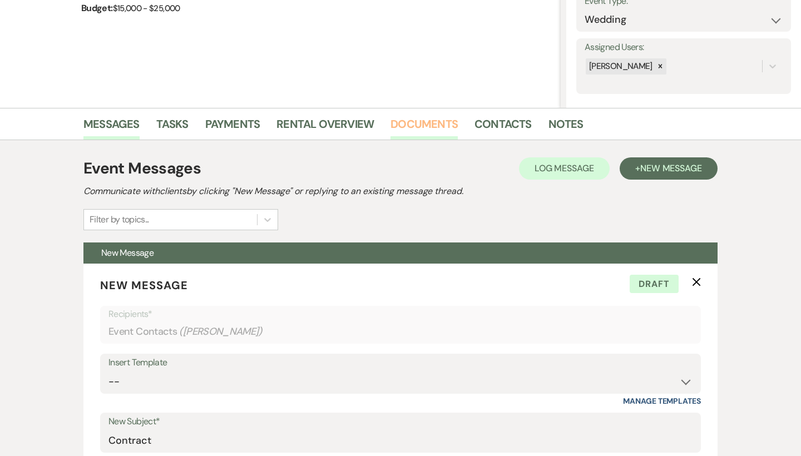
click at [425, 123] on link "Documents" at bounding box center [423, 127] width 67 height 24
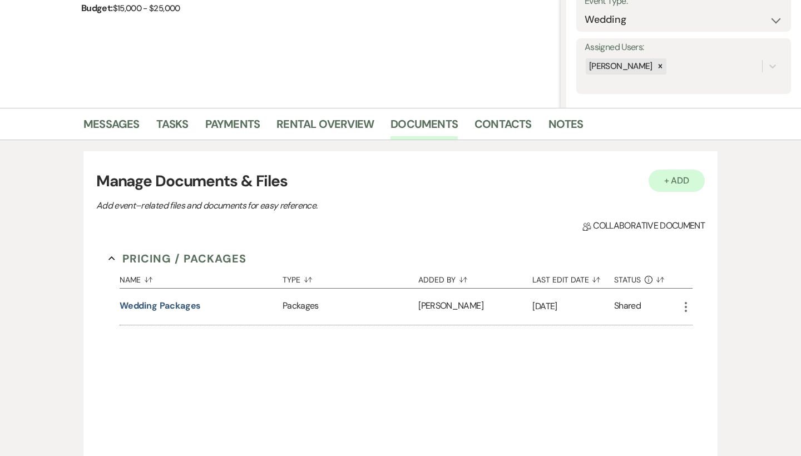
click at [667, 183] on button "+ Add" at bounding box center [676, 181] width 57 height 22
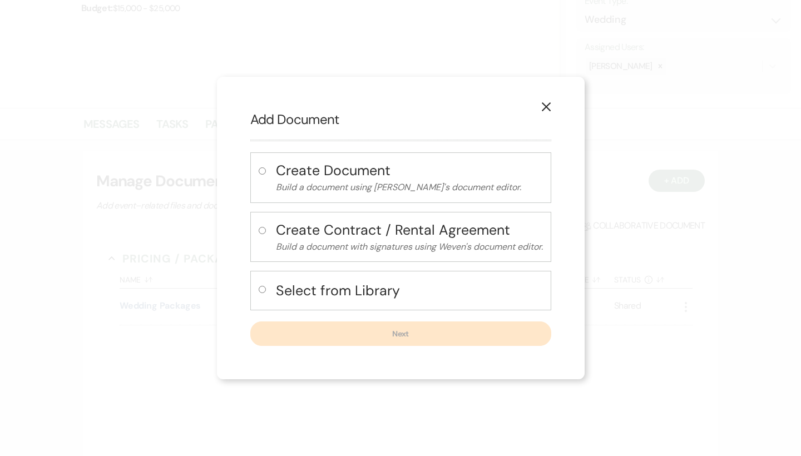
click at [396, 289] on h4 "Select from Library" at bounding box center [409, 290] width 267 height 19
radio input "true"
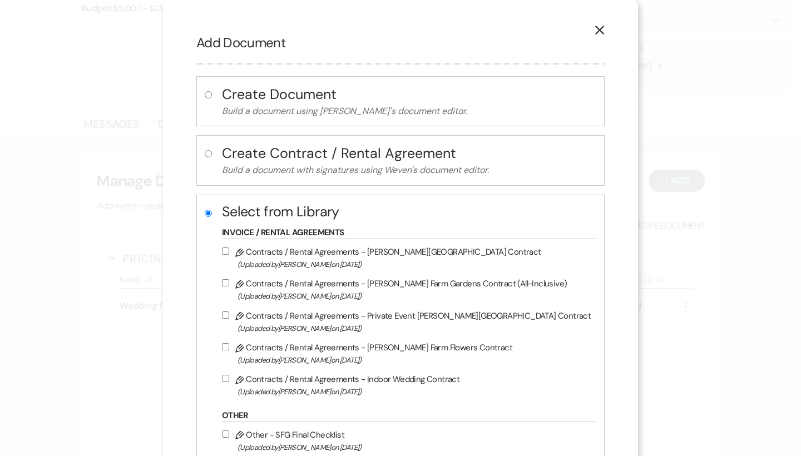
click at [376, 286] on label "Pencil Contracts / Rental Agreements - [PERSON_NAME] Farm Gardens Contract (All…" at bounding box center [406, 289] width 369 height 26
click at [229, 286] on input "Pencil Contracts / Rental Agreements - [PERSON_NAME] Farm Gardens Contract (All…" at bounding box center [225, 282] width 7 height 7
checkbox input "true"
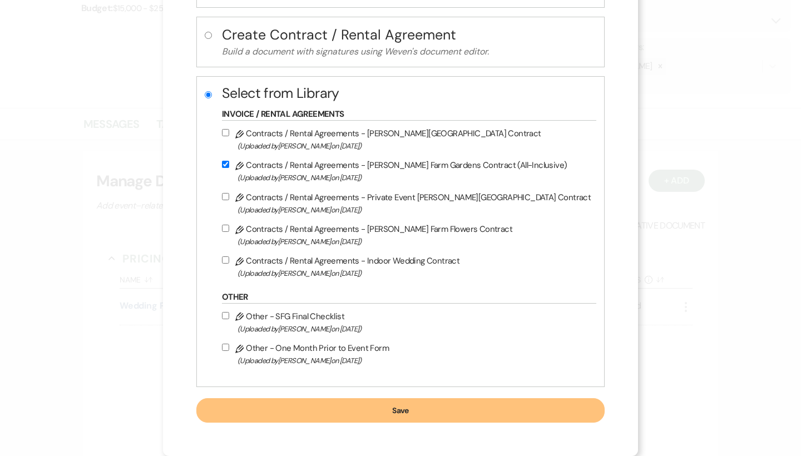
scroll to position [124, 0]
click at [361, 405] on button "Save" at bounding box center [400, 410] width 408 height 24
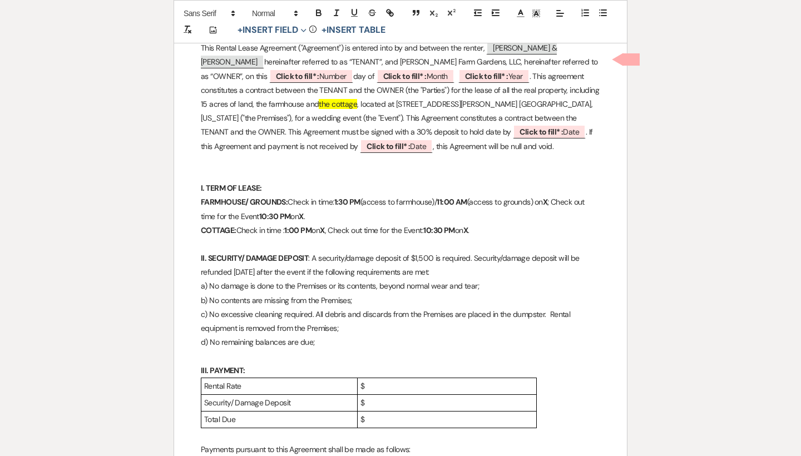
scroll to position [332, 0]
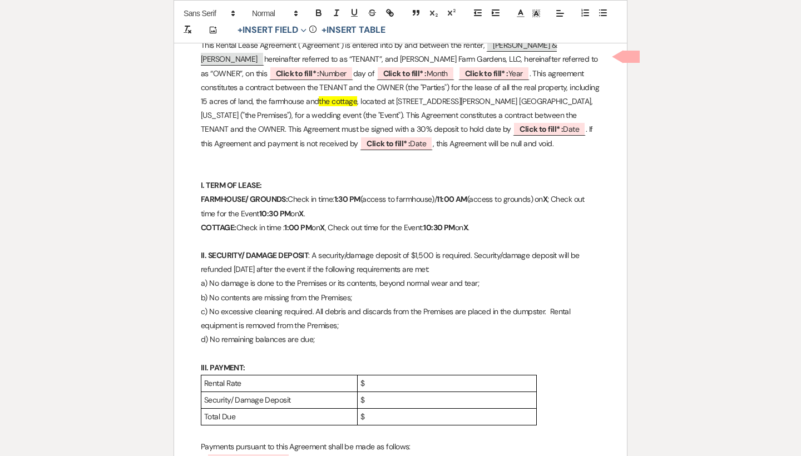
click at [388, 376] on p "$" at bounding box center [446, 383] width 173 height 14
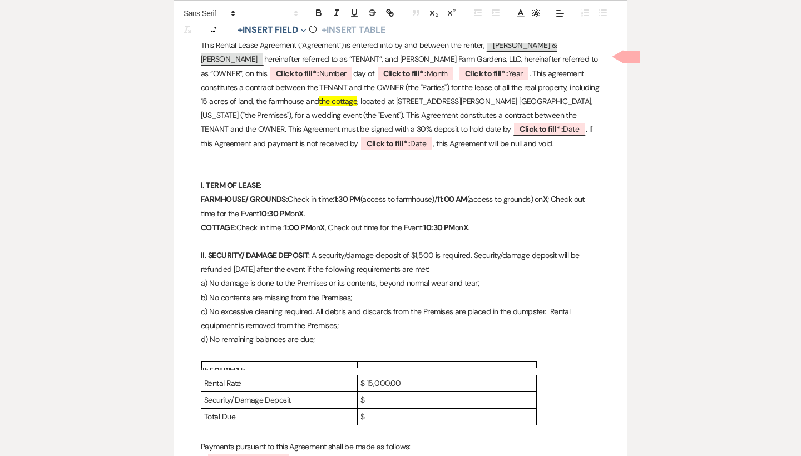
click at [303, 209] on strong "X" at bounding box center [301, 214] width 4 height 10
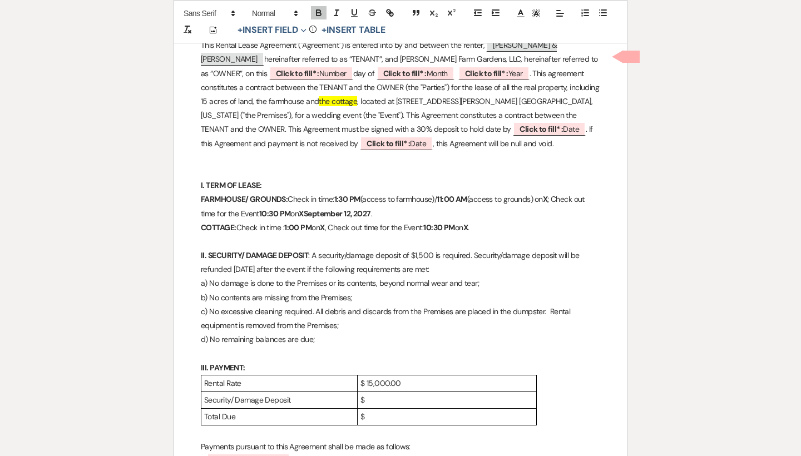
click at [311, 209] on strong "XSeptember 12, 2027" at bounding box center [335, 214] width 72 height 10
click at [450, 194] on strong "11:00 AM" at bounding box center [452, 199] width 31 height 10
click at [469, 194] on strong "12:00 AM" at bounding box center [453, 199] width 32 height 10
click at [540, 192] on p "FARMHOUSE/ GROUNDS: Check in time: 1:30 PM (access to farmhouse)/ 12:00 PM (acc…" at bounding box center [400, 206] width 399 height 28
drag, startPoint x: 588, startPoint y: 196, endPoint x: 558, endPoint y: 195, distance: 29.5
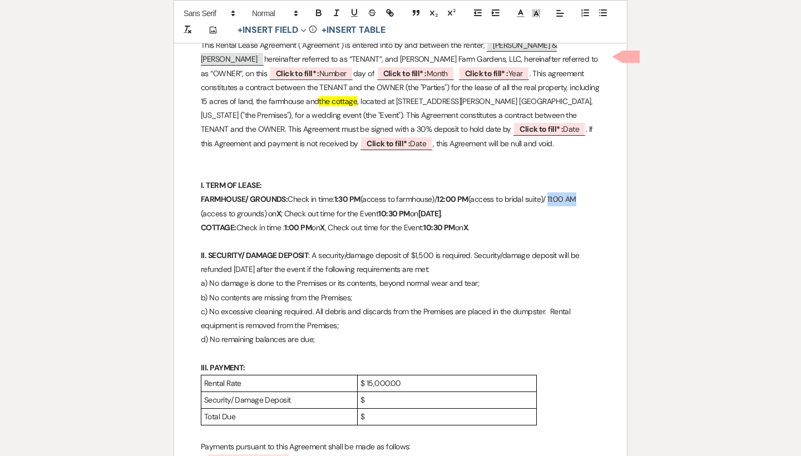
click at [558, 195] on p "FARMHOUSE/ GROUNDS: Check in time: 1:30 PM (access to farmhouse)/ 12:00 PM (acc…" at bounding box center [400, 206] width 399 height 28
click at [319, 13] on icon "button" at bounding box center [318, 14] width 4 height 3
click at [503, 199] on p "FARMHOUSE/ GROUNDS: Check in time: 1:30 PM (access to farmhouse)/ 12:00 PM (acc…" at bounding box center [400, 206] width 399 height 28
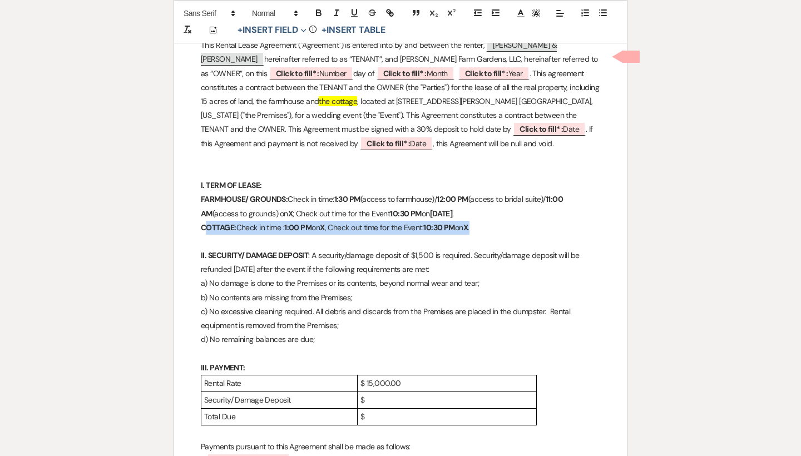
drag, startPoint x: 496, startPoint y: 220, endPoint x: 205, endPoint y: 221, distance: 291.4
click at [205, 221] on p "COTTAGE: Check in time : 1:00 PM on X , Check out time for the Event: 10:30 PM …" at bounding box center [400, 228] width 399 height 14
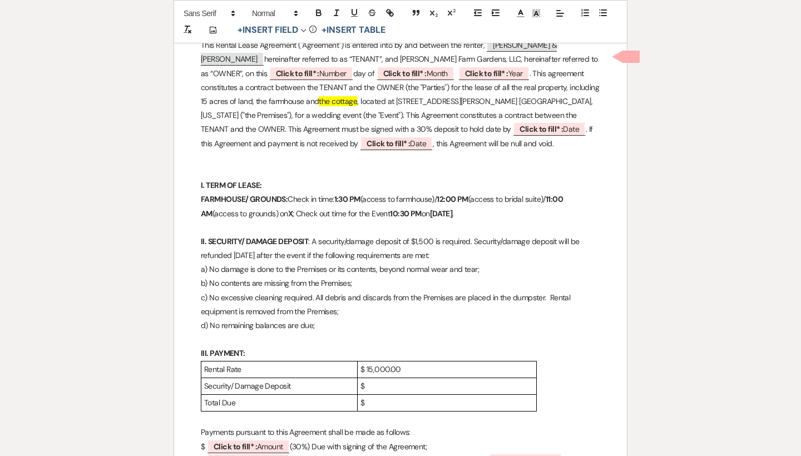
click at [283, 204] on p "FARMHOUSE/ GROUNDS: Check in time: 1:30 PM (access to farmhouse)/ 12:00 PM (acc…" at bounding box center [400, 206] width 399 height 28
click at [288, 212] on strong "XSeptember 12, 2027" at bounding box center [324, 214] width 72 height 10
drag, startPoint x: 445, startPoint y: 210, endPoint x: 437, endPoint y: 210, distance: 8.3
click at [437, 210] on p "FARMHOUSE/ GROUNDS: Check in time: 1:30 PM (access to farmhouse)/ 12:00 PM (acc…" at bounding box center [400, 206] width 399 height 28
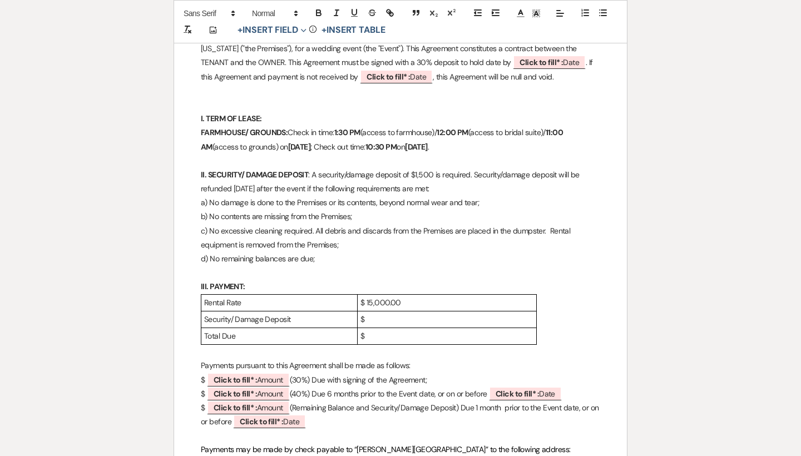
scroll to position [399, 0]
click at [383, 314] on p "$" at bounding box center [446, 319] width 173 height 14
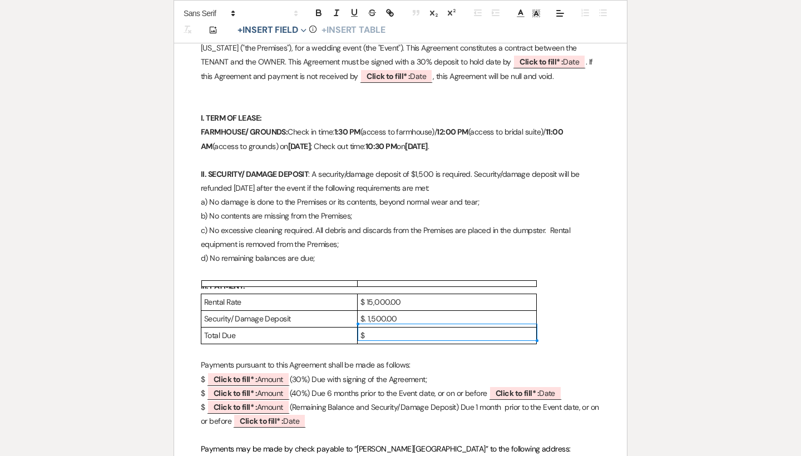
click at [387, 329] on p "$" at bounding box center [446, 336] width 173 height 14
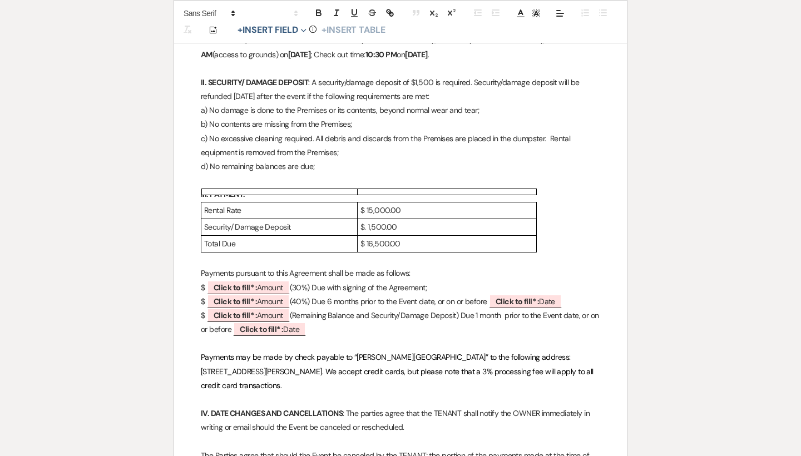
scroll to position [542, 0]
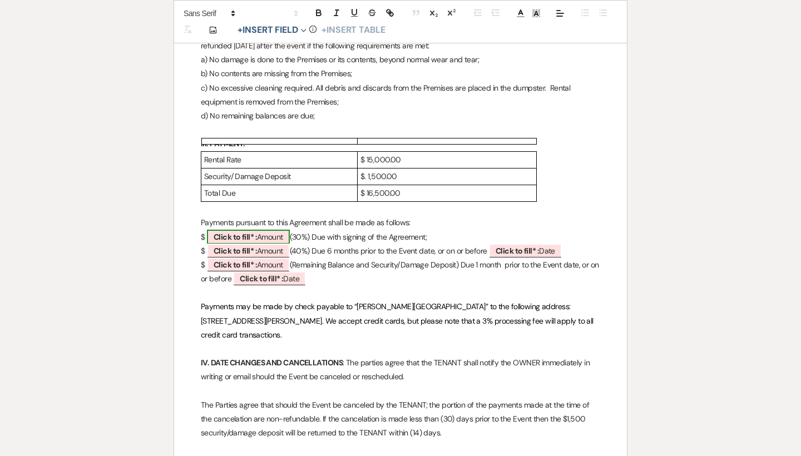
click at [274, 231] on span "Click to fill* : Amount" at bounding box center [248, 237] width 83 height 14
select select "owner"
select select "Amount"
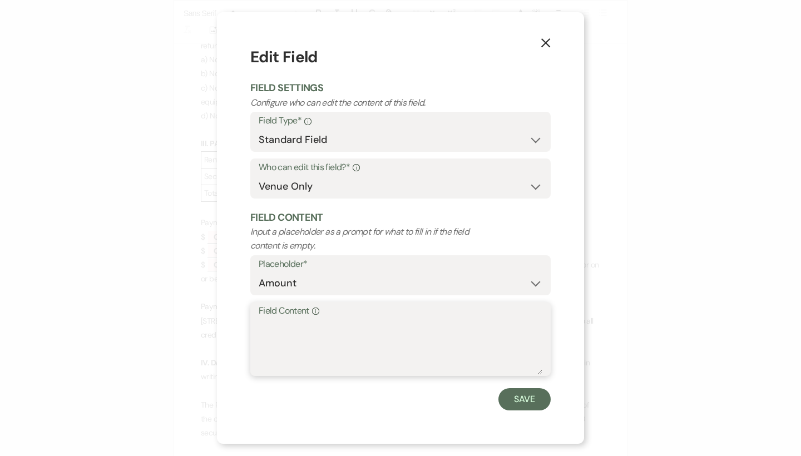
click at [293, 340] on textarea "Field Content Info" at bounding box center [401, 347] width 284 height 56
type textarea "4,050.00"
click at [511, 404] on button "Save" at bounding box center [524, 399] width 52 height 22
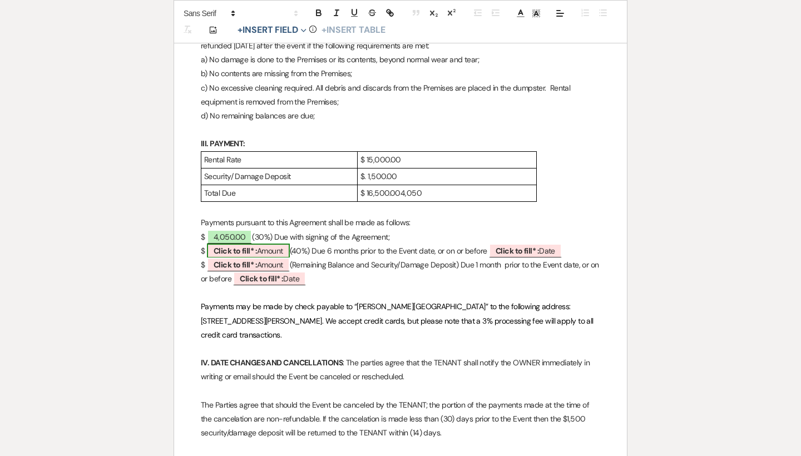
click at [287, 247] on span "Click to fill* : Amount" at bounding box center [248, 251] width 83 height 14
select select "owner"
select select "Amount"
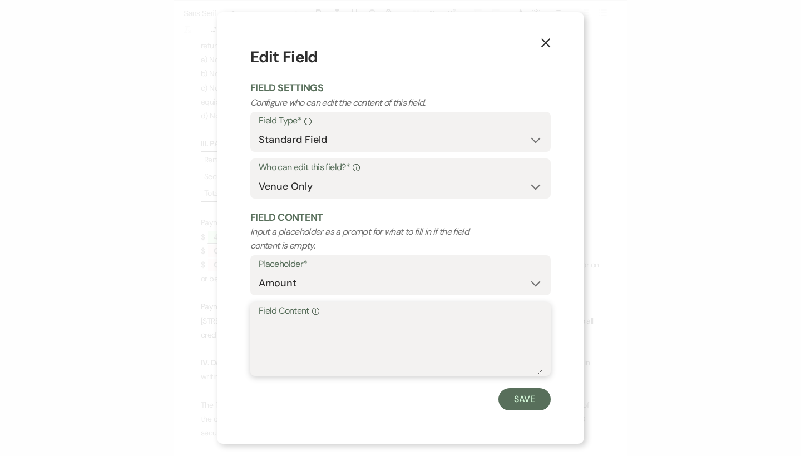
click at [289, 334] on textarea "Field Content Info" at bounding box center [401, 347] width 284 height 56
type textarea "5,400.00"
click at [523, 408] on button "Save" at bounding box center [524, 399] width 52 height 22
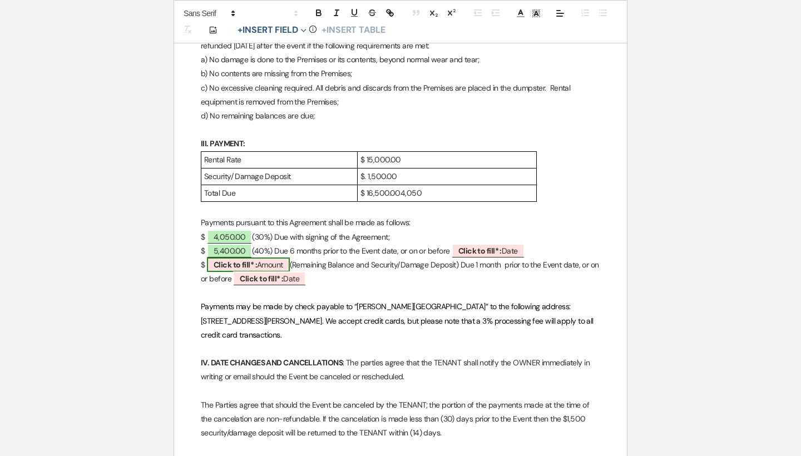
click at [272, 257] on span "Click to fill* : Amount" at bounding box center [248, 264] width 83 height 14
select select "owner"
select select "Amount"
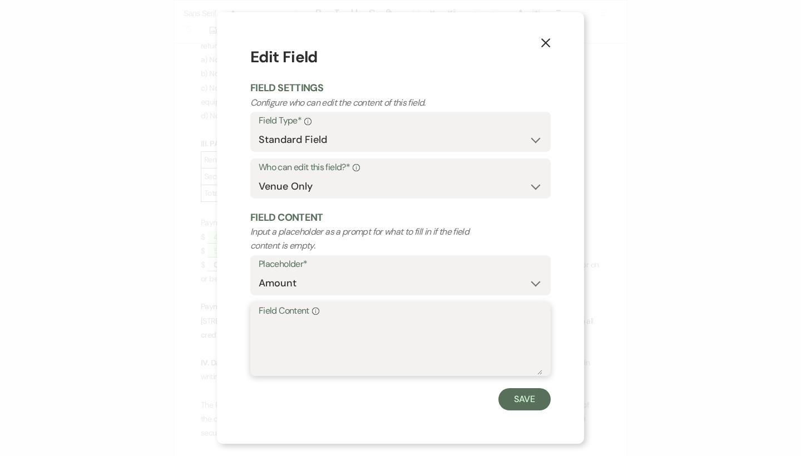
click at [289, 329] on textarea "Field Content Info" at bounding box center [401, 347] width 284 height 56
type textarea "7,050.00"
click at [513, 385] on form "Edit Field Field Settings Configure who can edit the content of this field. Fie…" at bounding box center [400, 228] width 300 height 364
click at [518, 399] on button "Save" at bounding box center [524, 399] width 52 height 22
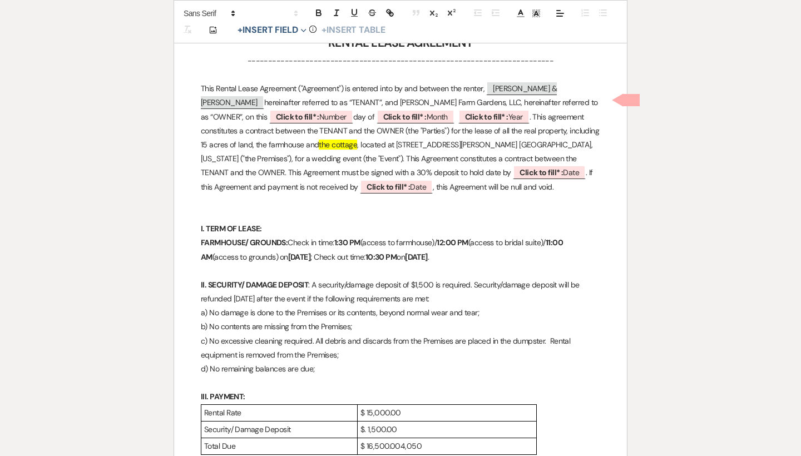
scroll to position [286, 0]
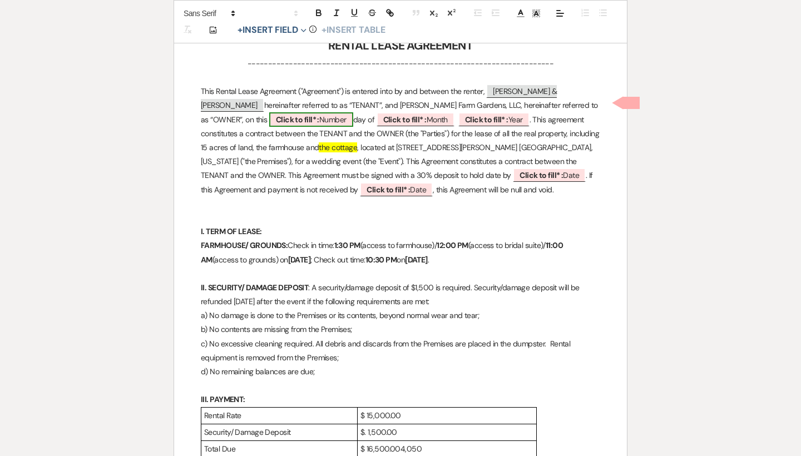
click at [319, 115] on b "Click to fill* :" at bounding box center [297, 120] width 43 height 10
select select "owner"
select select "Number"
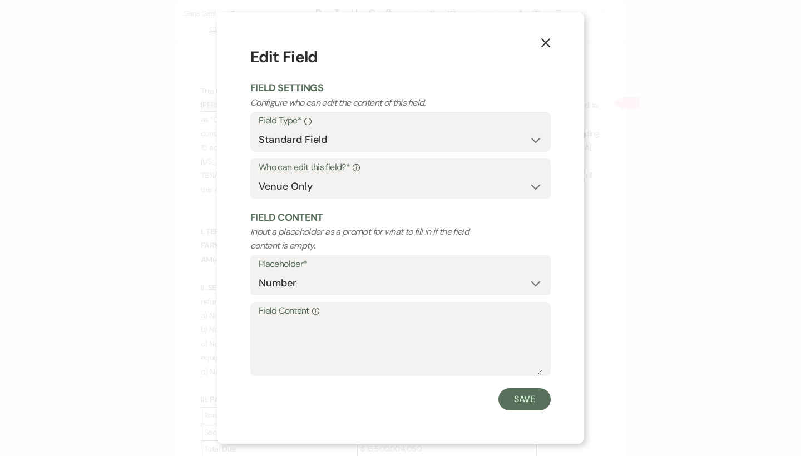
click at [321, 314] on label "Field Content Info" at bounding box center [401, 311] width 284 height 16
click at [321, 319] on textarea "Field Content Info" at bounding box center [401, 347] width 284 height 56
type textarea "25th"
click at [505, 398] on button "Save" at bounding box center [524, 399] width 52 height 22
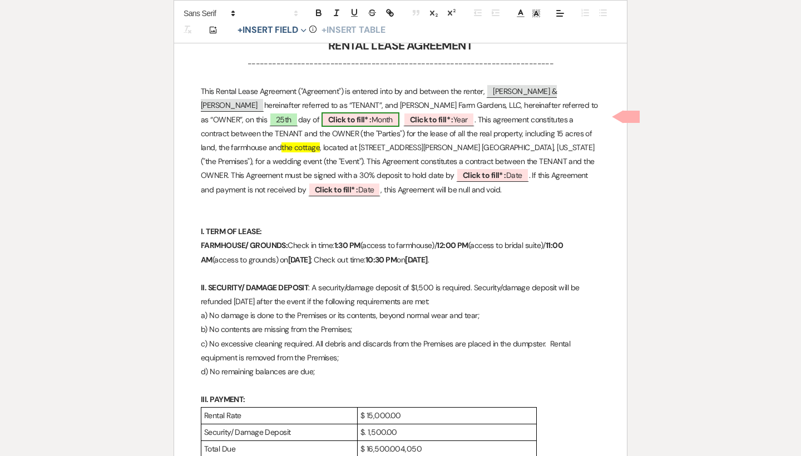
click at [328, 120] on b "Click to fill* :" at bounding box center [349, 120] width 43 height 10
select select "owner"
select select "custom_placeholder"
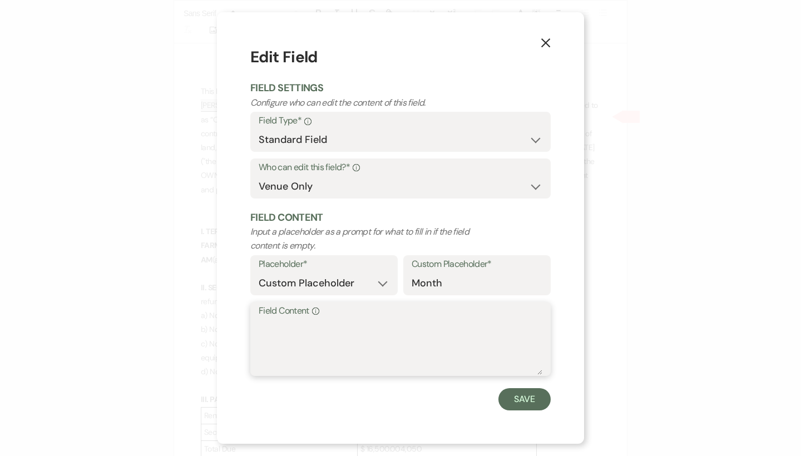
click at [274, 324] on textarea "Field Content Info" at bounding box center [401, 347] width 284 height 56
type textarea "September"
click at [512, 398] on button "Save" at bounding box center [524, 399] width 52 height 22
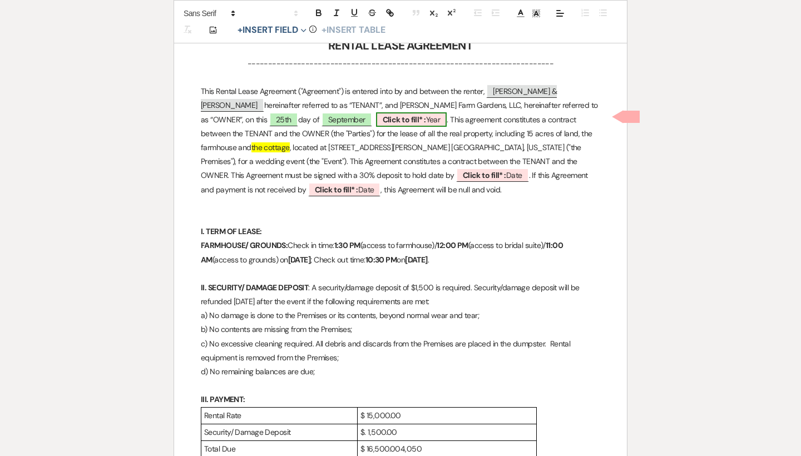
click at [376, 118] on span "Click to fill* : Year" at bounding box center [411, 119] width 71 height 14
select select "owner"
select select "custom_placeholder"
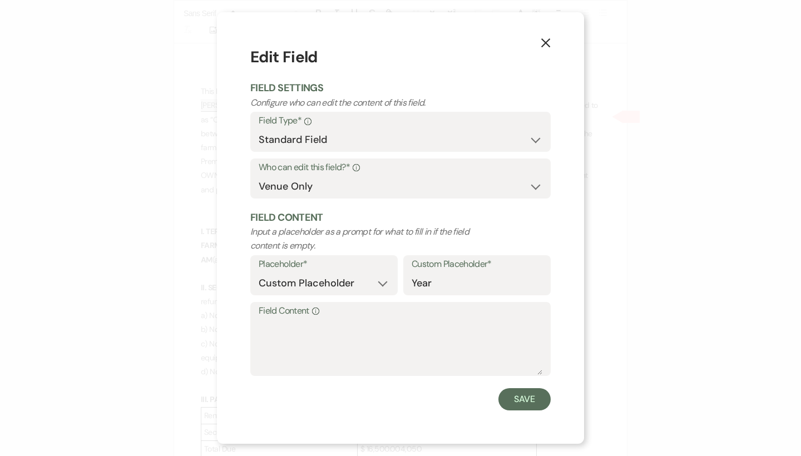
click at [299, 311] on label "Field Content Info" at bounding box center [401, 311] width 284 height 16
click at [299, 319] on textarea "Field Content Info" at bounding box center [401, 347] width 284 height 56
type textarea "2025"
click at [508, 399] on button "Save" at bounding box center [524, 399] width 52 height 22
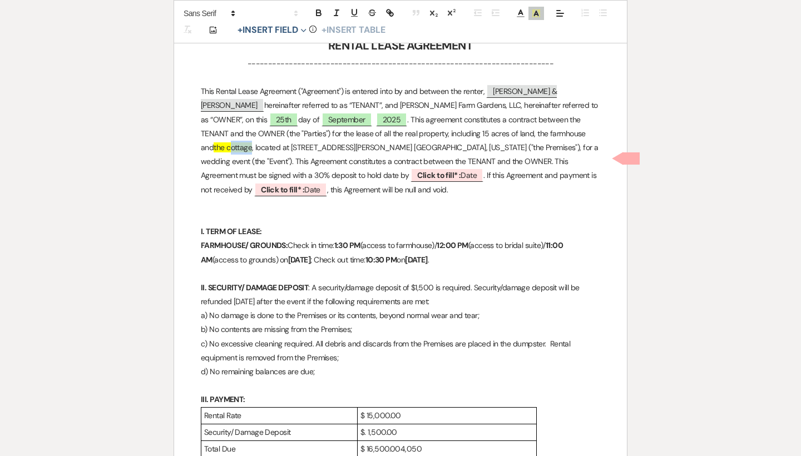
drag, startPoint x: 537, startPoint y: 131, endPoint x: 514, endPoint y: 130, distance: 22.8
click at [252, 142] on span "the cottage" at bounding box center [233, 147] width 38 height 10
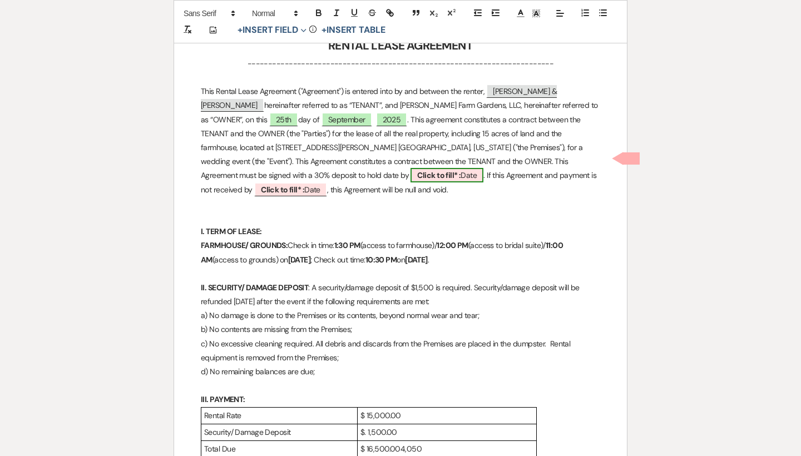
click at [460, 170] on b "Click to fill* :" at bounding box center [438, 175] width 43 height 10
select select "owner"
select select "Date"
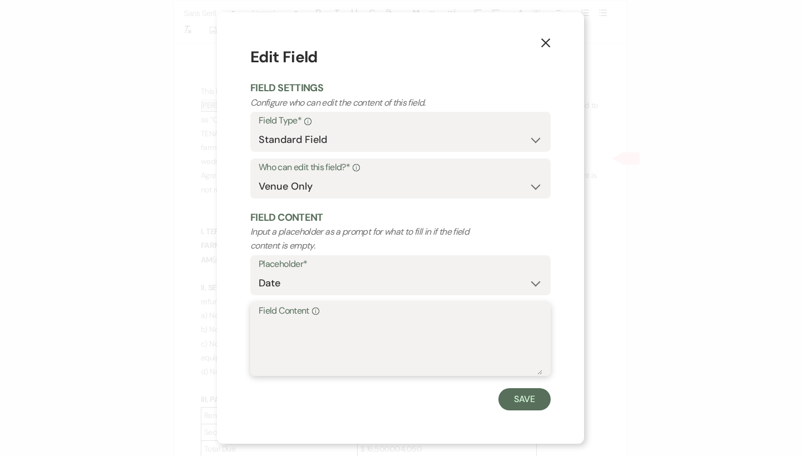
click at [369, 319] on textarea "Field Content Info" at bounding box center [401, 347] width 284 height 56
type textarea "[DATE]"
click at [523, 398] on button "Save" at bounding box center [524, 399] width 52 height 22
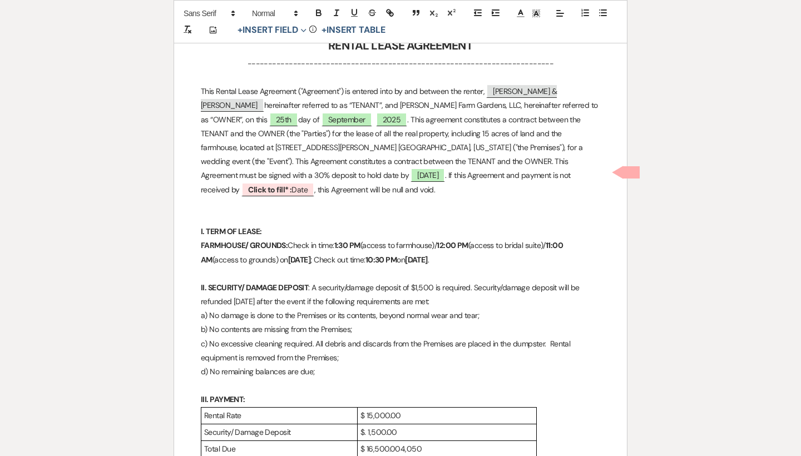
click at [412, 197] on p at bounding box center [400, 204] width 399 height 14
click at [291, 185] on b "Click to fill* :" at bounding box center [269, 190] width 43 height 10
select select "owner"
select select "Date"
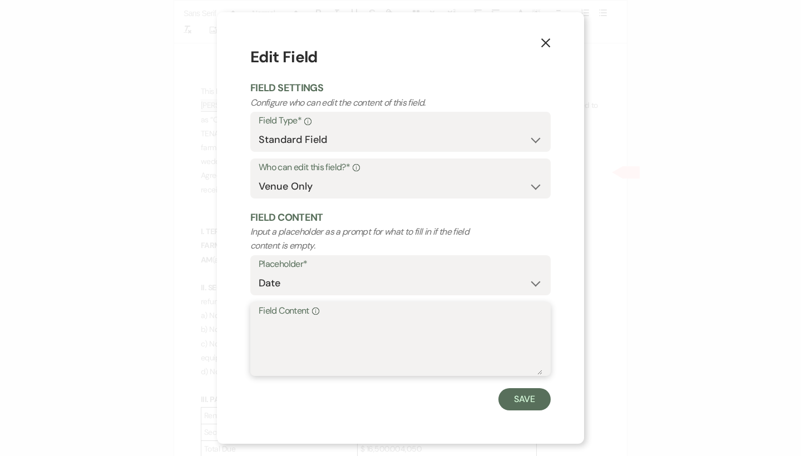
click at [305, 333] on textarea "Field Content Info" at bounding box center [401, 347] width 284 height 56
type textarea "[DATE]"
click at [530, 401] on button "Save" at bounding box center [524, 399] width 52 height 22
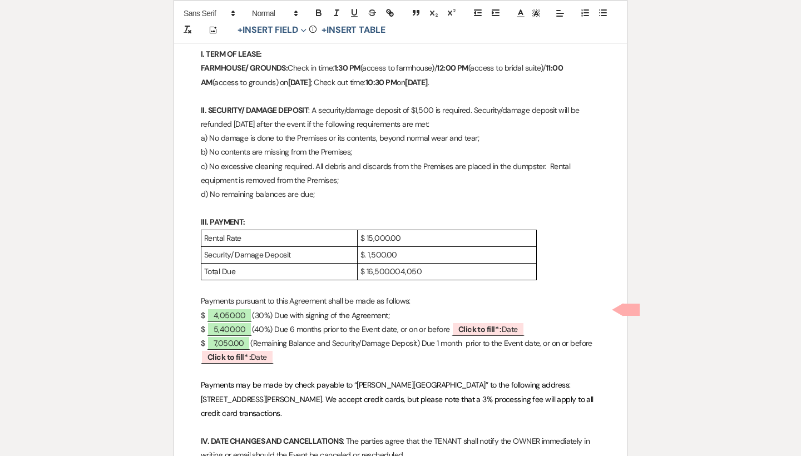
scroll to position [480, 0]
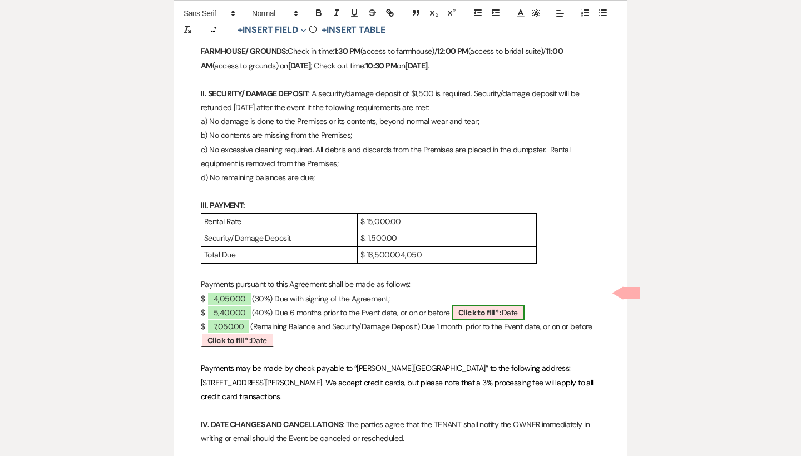
click at [480, 308] on b "Click to fill* :" at bounding box center [479, 313] width 43 height 10
select select "owner"
select select "Date"
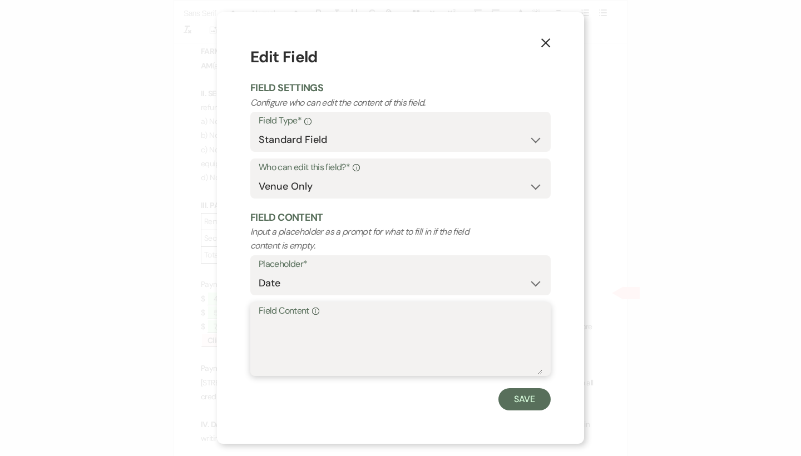
click at [391, 322] on textarea "Field Content Info" at bounding box center [401, 347] width 284 height 56
type textarea "[DATE]"
click at [534, 391] on button "Save" at bounding box center [524, 399] width 52 height 22
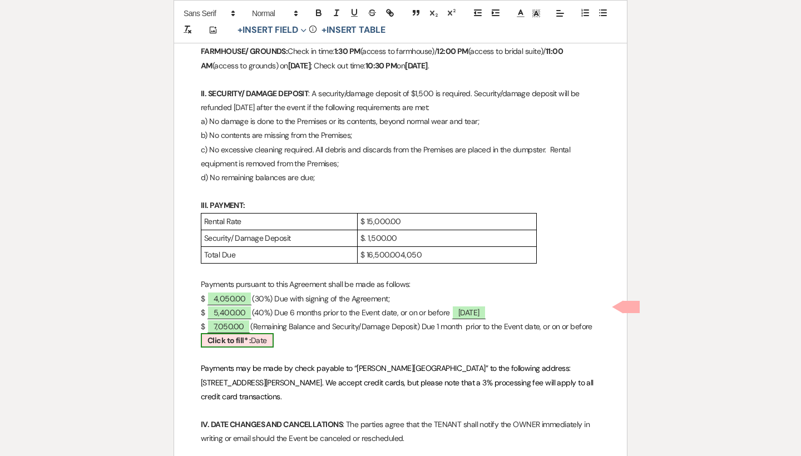
click at [252, 333] on span "Click to fill* : Date" at bounding box center [237, 340] width 73 height 14
select select "owner"
select select "Date"
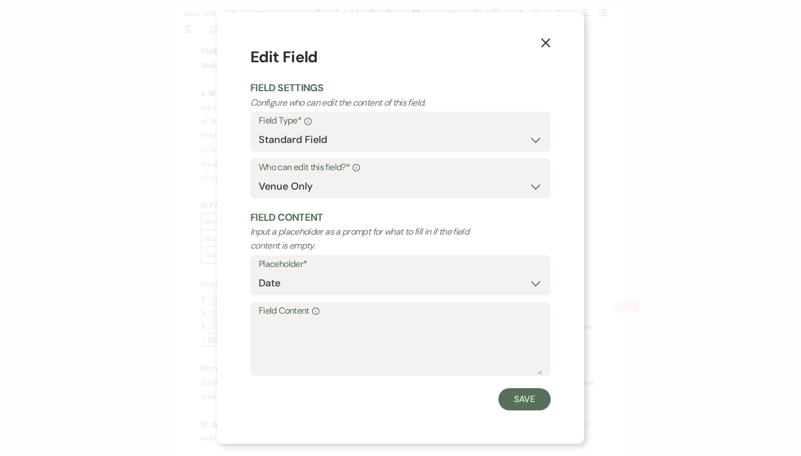
click at [297, 306] on label "Field Content Info" at bounding box center [401, 311] width 284 height 16
click at [297, 319] on textarea "Field Content Info" at bounding box center [401, 347] width 284 height 56
type textarea "[DATE]"
click at [510, 399] on button "Save" at bounding box center [524, 399] width 52 height 22
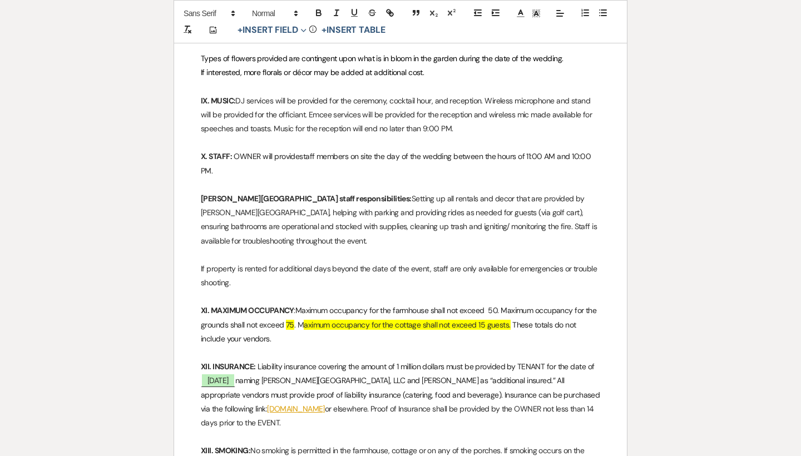
scroll to position [1664, 0]
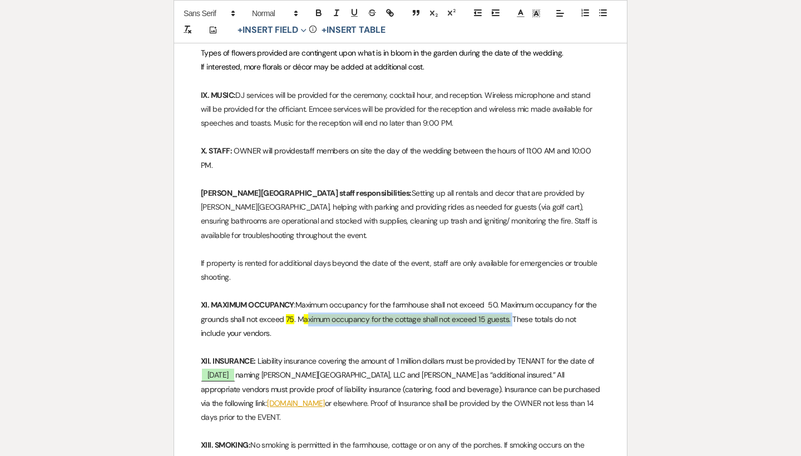
drag, startPoint x: 508, startPoint y: 260, endPoint x: 304, endPoint y: 260, distance: 204.1
click at [304, 298] on p "XI. MAXIMUM OCCUPANCY : Maximum occupancy for the farmhouse shall not exceed 50…" at bounding box center [400, 319] width 399 height 42
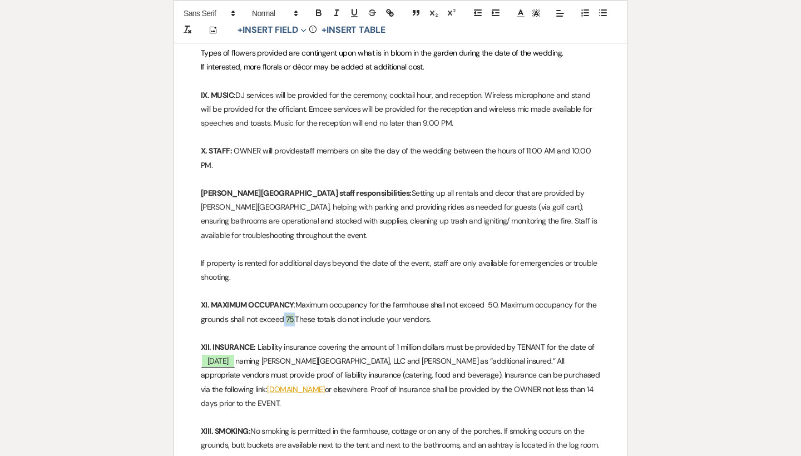
drag, startPoint x: 295, startPoint y: 261, endPoint x: 284, endPoint y: 261, distance: 11.1
click at [284, 298] on p "XI. MAXIMUM OCCUPANCY : Maximum occupancy for the farmhouse shall not exceed 50…" at bounding box center [400, 312] width 399 height 28
click at [539, 13] on rect at bounding box center [539, 13] width 1 height 1
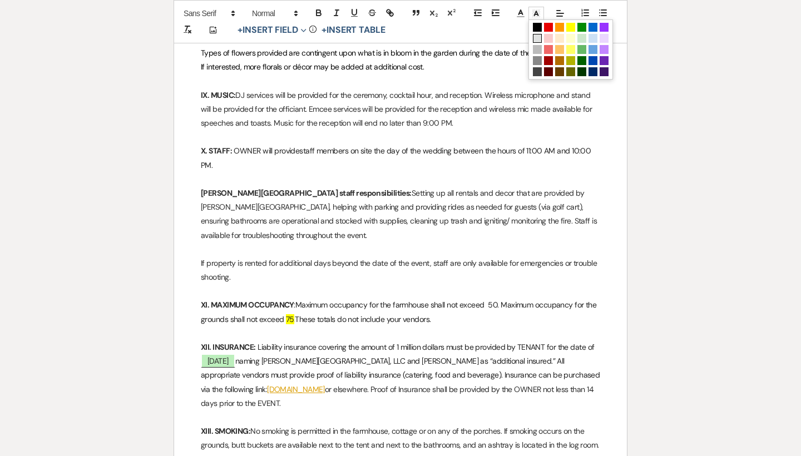
click at [535, 38] on span at bounding box center [537, 38] width 9 height 9
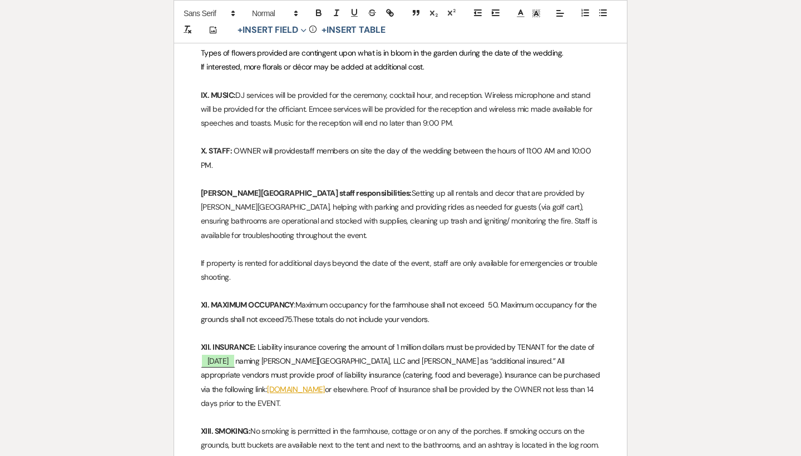
click at [418, 256] on p "If property is rented for additional days beyond the date of the event, staff a…" at bounding box center [400, 270] width 399 height 28
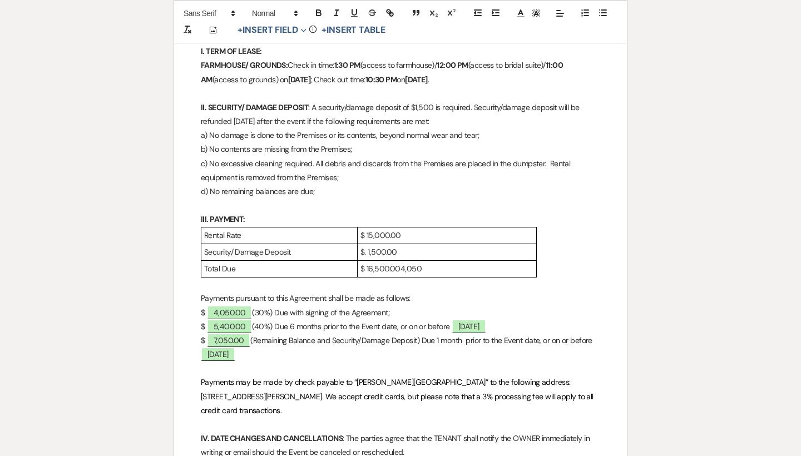
scroll to position [465, 0]
click at [425, 262] on p "$ 16,500.004,050" at bounding box center [446, 269] width 173 height 14
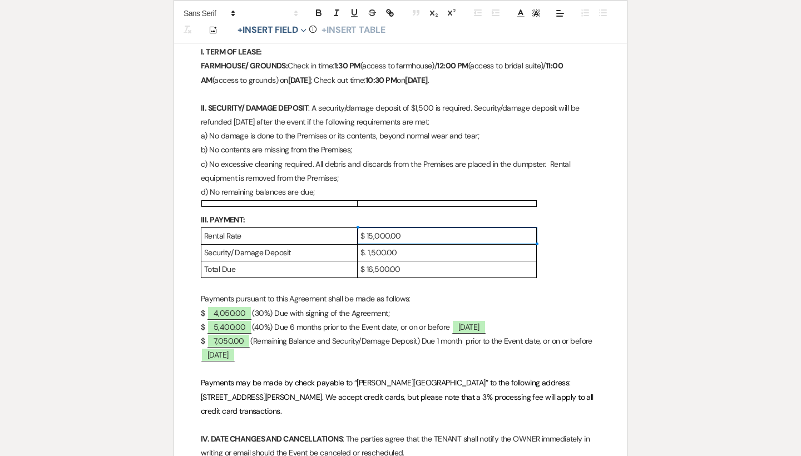
click at [368, 246] on p "$. 1,500.00" at bounding box center [446, 253] width 173 height 14
click at [366, 262] on p "$ 16,500.00" at bounding box center [446, 269] width 173 height 14
click at [369, 246] on p "$ 1,500.00" at bounding box center [446, 253] width 173 height 14
click at [445, 278] on p at bounding box center [400, 285] width 399 height 14
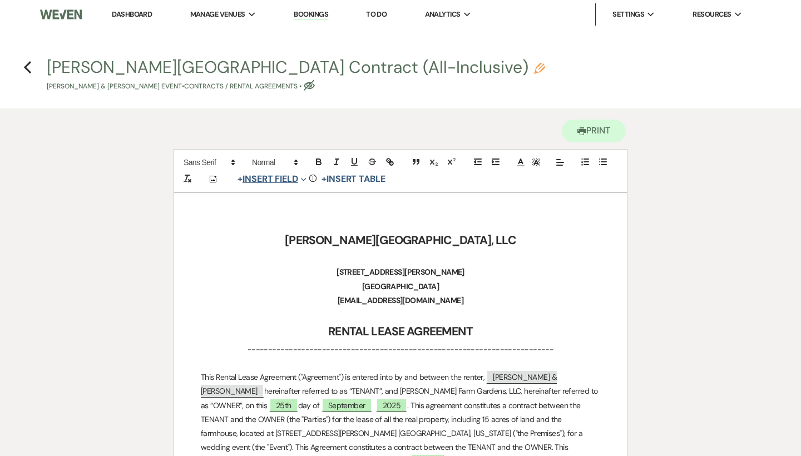
scroll to position [0, 0]
click at [28, 63] on use "button" at bounding box center [27, 67] width 7 height 12
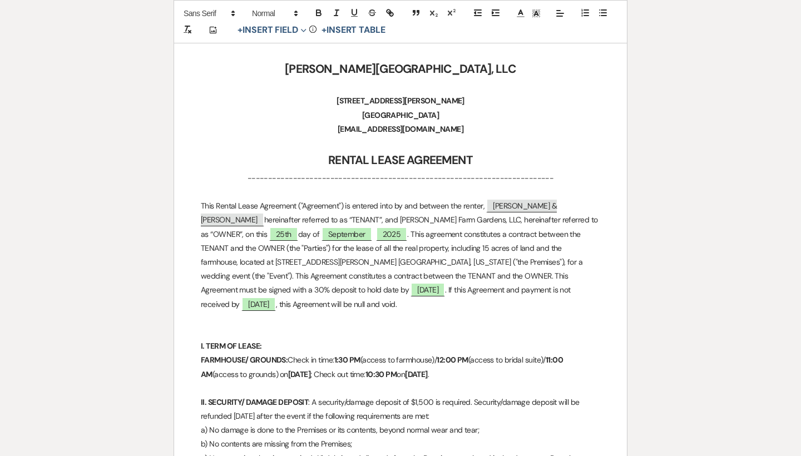
select select "6"
select select "5"
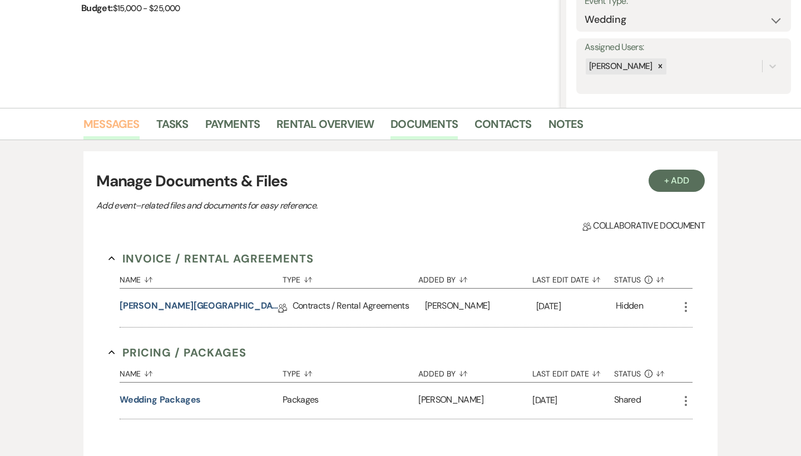
click at [129, 125] on link "Messages" at bounding box center [111, 127] width 56 height 24
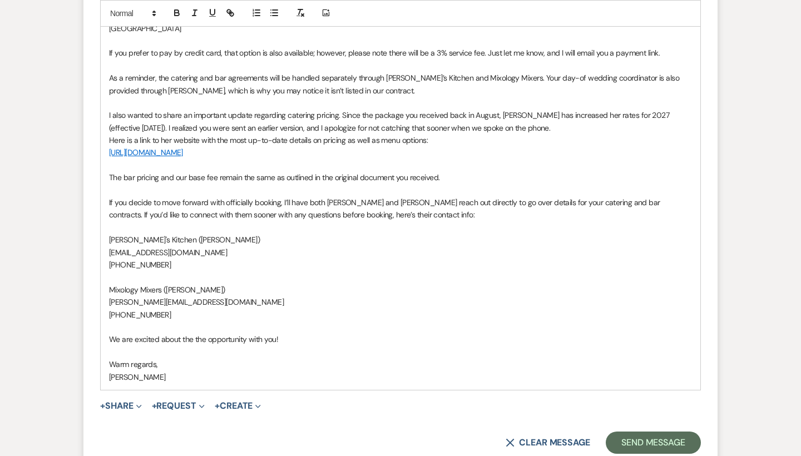
scroll to position [861, 0]
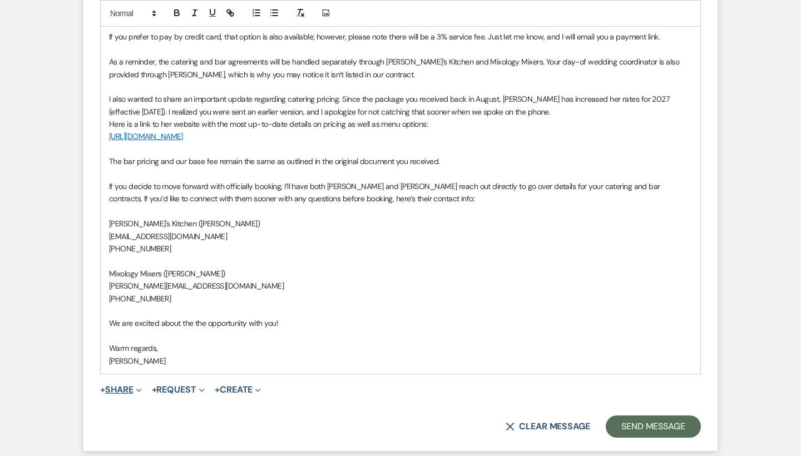
click at [126, 385] on button "+ Share Expand" at bounding box center [121, 389] width 42 height 9
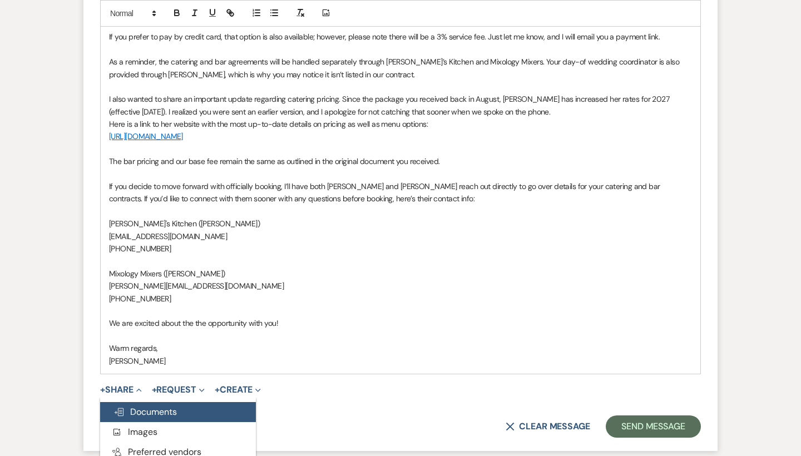
click at [147, 402] on button "Doc Upload Documents" at bounding box center [178, 412] width 156 height 20
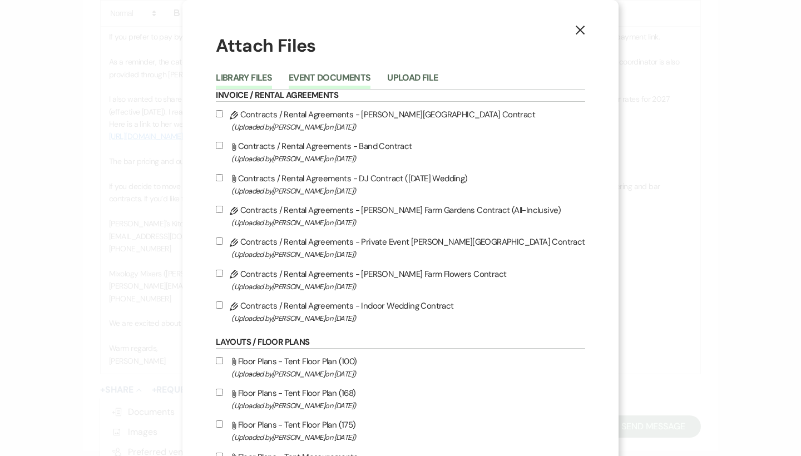
scroll to position [0, 0]
click at [336, 80] on button "Event Documents" at bounding box center [330, 81] width 82 height 16
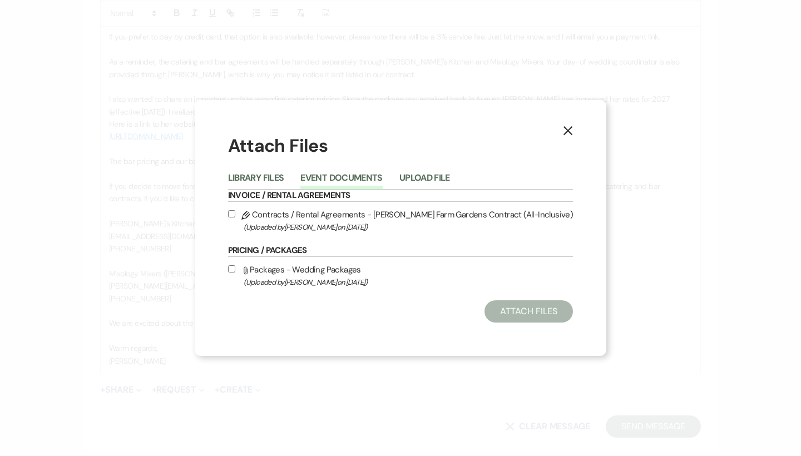
click at [323, 216] on label "Pencil Contracts / Rental Agreements - [PERSON_NAME] Farm Gardens Contract (All…" at bounding box center [400, 220] width 345 height 26
click at [235, 216] on input "Pencil Contracts / Rental Agreements - [PERSON_NAME] Farm Gardens Contract (All…" at bounding box center [231, 213] width 7 height 7
checkbox input "true"
click at [499, 310] on button "Attach Files" at bounding box center [528, 311] width 88 height 22
